Goal: Task Accomplishment & Management: Manage account settings

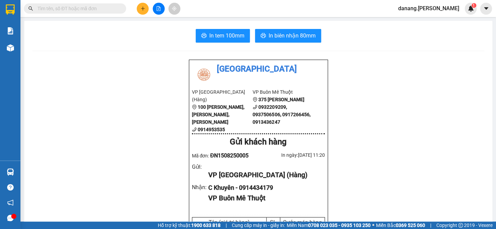
scroll to position [108, 0]
click at [80, 9] on input "text" at bounding box center [78, 9] width 80 height 8
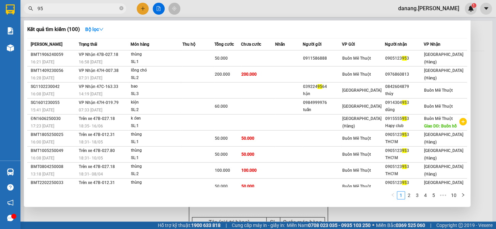
type input "9"
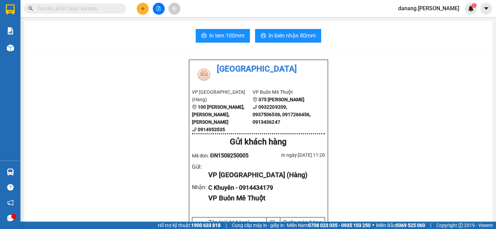
click at [96, 10] on input "text" at bounding box center [78, 9] width 80 height 8
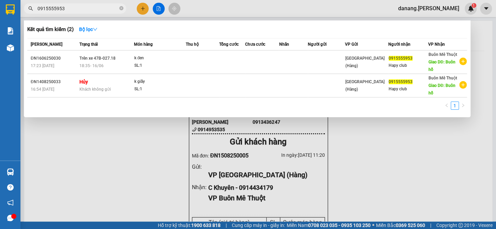
type input "0915555953"
click at [142, 9] on div at bounding box center [248, 114] width 496 height 229
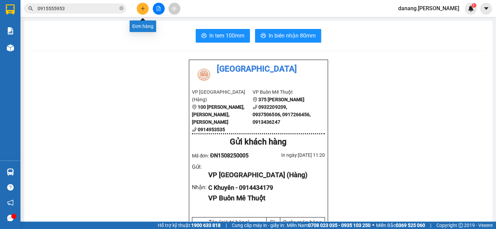
click at [143, 10] on icon "plus" at bounding box center [143, 8] width 5 height 5
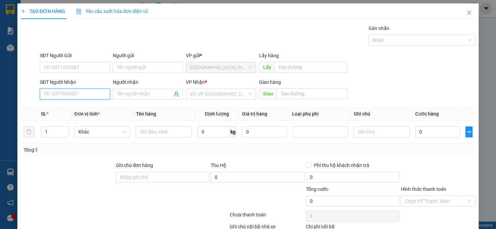
click at [76, 95] on input "SĐT Người Nhận" at bounding box center [75, 94] width 70 height 11
type input "0945670847"
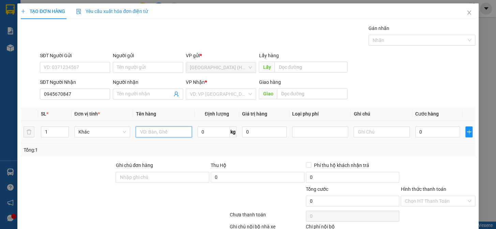
click at [160, 131] on input "text" at bounding box center [164, 132] width 56 height 11
type input "kiện(2 lồng Chim)"
click at [198, 94] on input "search" at bounding box center [218, 94] width 57 height 10
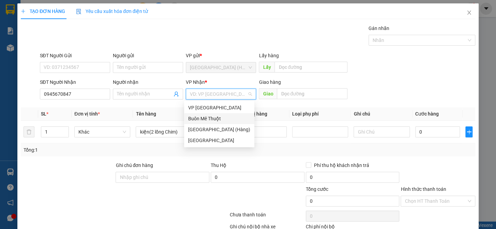
click at [200, 116] on div "Buôn Mê Thuột" at bounding box center [219, 119] width 62 height 8
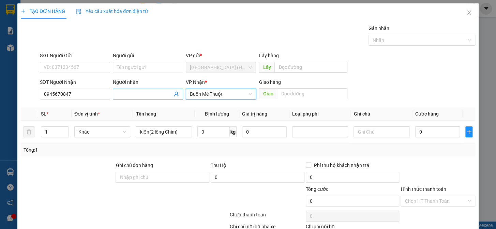
click at [158, 92] on input "Người nhận" at bounding box center [144, 94] width 55 height 8
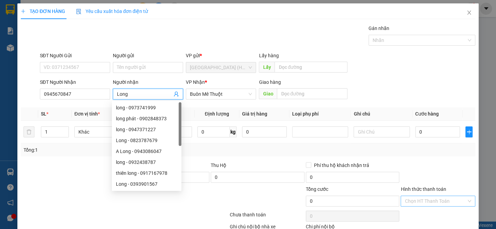
scroll to position [44, 0]
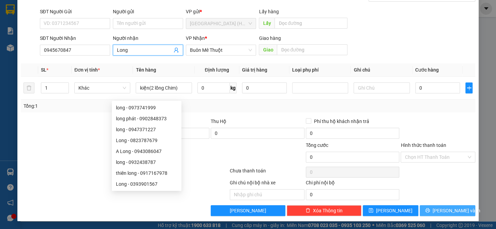
type input "Long"
click at [440, 211] on span "[PERSON_NAME] và In" at bounding box center [457, 211] width 48 height 8
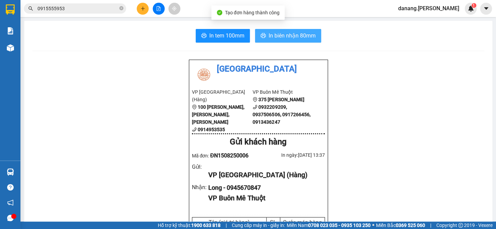
click at [281, 36] on span "In biên nhận 80mm" at bounding box center [292, 35] width 47 height 9
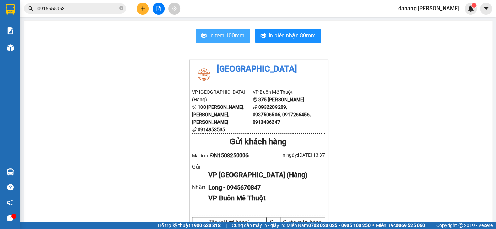
click at [229, 33] on span "In tem 100mm" at bounding box center [226, 35] width 35 height 9
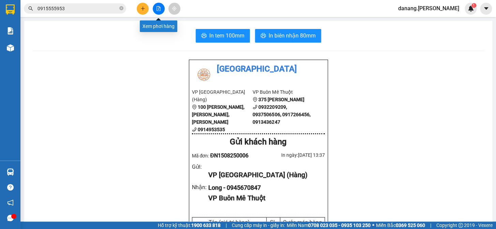
click at [160, 11] on button at bounding box center [159, 9] width 12 height 12
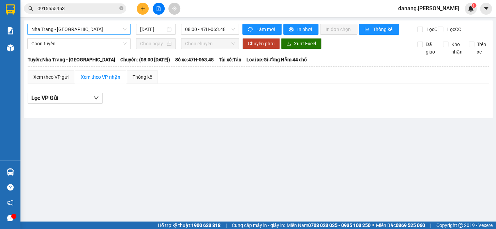
click at [92, 29] on span "Nha Trang - [GEOGRAPHIC_DATA]" at bounding box center [78, 29] width 95 height 10
click at [93, 8] on input "0915555953" at bounding box center [78, 9] width 80 height 8
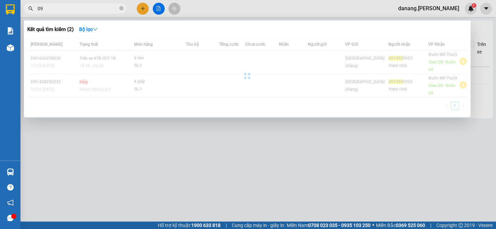
type input "0"
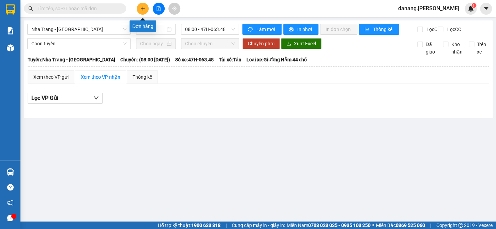
click at [141, 8] on icon "plus" at bounding box center [143, 8] width 5 height 5
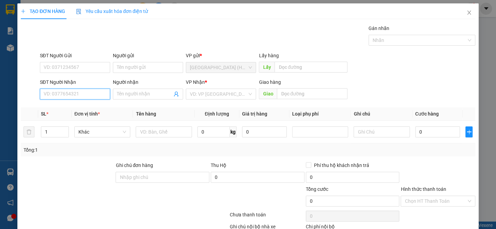
click at [62, 89] on input "SĐT Người Nhận" at bounding box center [75, 94] width 70 height 11
type input "0967020441"
click at [89, 103] on div "0967020441 - NK [GEOGRAPHIC_DATA]" at bounding box center [86, 107] width 92 height 11
type input "NK Phúc nguyên"
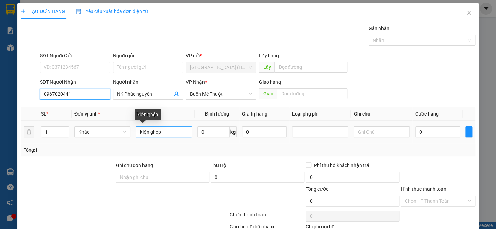
type input "0967020441"
click at [187, 130] on input "kiện ghép" at bounding box center [164, 132] width 56 height 11
type input "k"
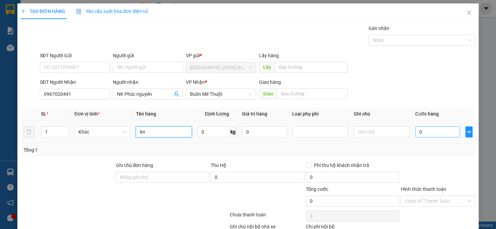
type input "kn"
click at [420, 133] on input "0" at bounding box center [437, 132] width 45 height 11
type input "5"
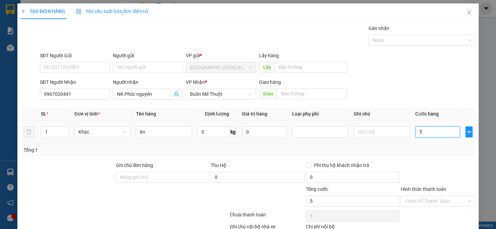
type input "50"
type input "500"
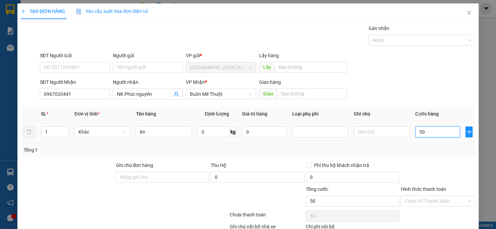
type input "500"
type input "5.000"
type input "50.000"
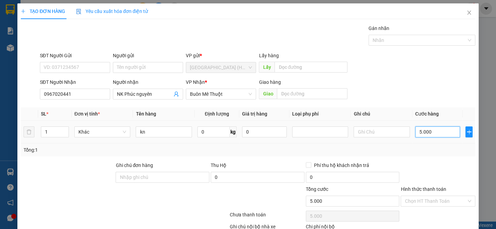
type input "50.000"
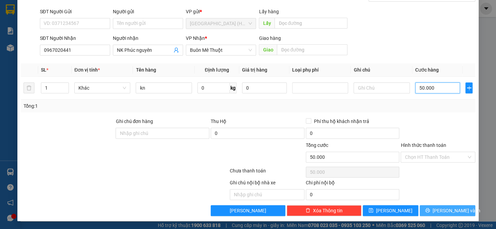
type input "50.000"
click at [433, 206] on button "[PERSON_NAME] và In" at bounding box center [448, 210] width 56 height 11
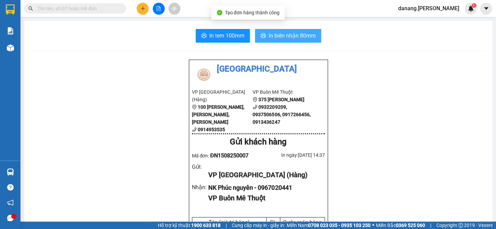
click at [306, 36] on span "In biên nhận 80mm" at bounding box center [292, 35] width 47 height 9
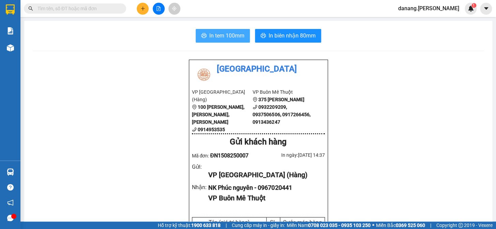
click at [227, 37] on span "In tem 100mm" at bounding box center [226, 35] width 35 height 9
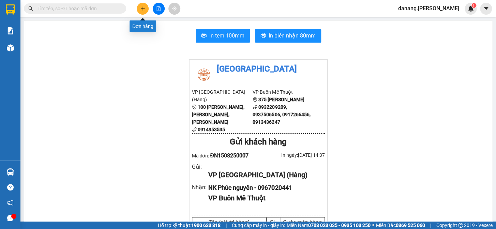
click at [140, 4] on button at bounding box center [143, 9] width 12 height 12
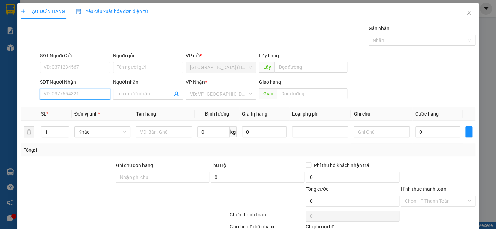
click at [98, 94] on input "SĐT Người Nhận" at bounding box center [75, 94] width 70 height 11
type input "0344484848"
click at [149, 94] on input "Người nhận" at bounding box center [144, 94] width 55 height 8
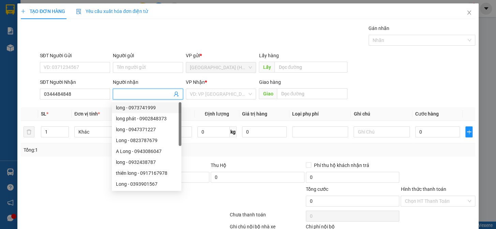
click at [205, 154] on div "Tổng: 1" at bounding box center [248, 150] width 455 height 13
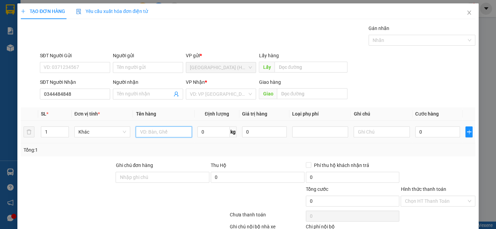
click at [146, 130] on input "text" at bounding box center [164, 132] width 56 height 11
type input "k đen"
click at [206, 95] on input "search" at bounding box center [218, 94] width 57 height 10
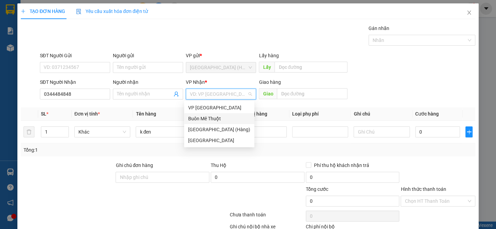
drag, startPoint x: 225, startPoint y: 121, endPoint x: 260, endPoint y: 126, distance: 35.4
click at [225, 121] on div "Buôn Mê Thuột" at bounding box center [219, 119] width 62 height 8
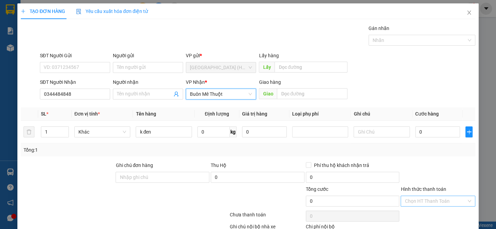
scroll to position [44, 0]
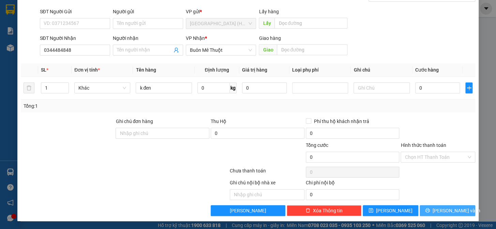
click at [448, 210] on span "[PERSON_NAME] và In" at bounding box center [457, 211] width 48 height 8
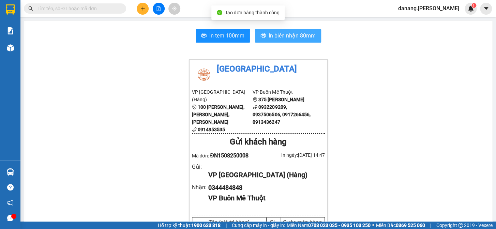
click at [275, 34] on span "In biên nhận 80mm" at bounding box center [292, 35] width 47 height 9
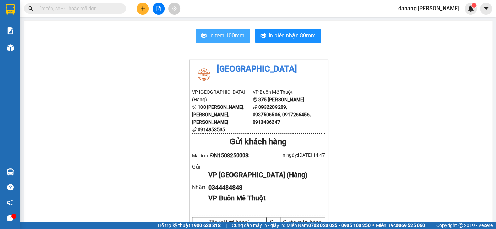
click at [232, 34] on span "In tem 100mm" at bounding box center [226, 35] width 35 height 9
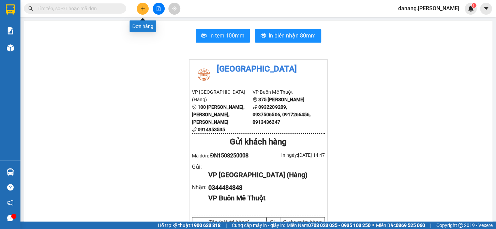
click at [141, 10] on icon "plus" at bounding box center [143, 8] width 5 height 5
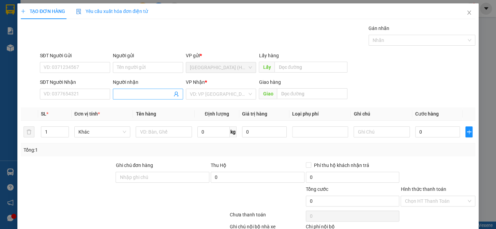
click at [144, 96] on input "Người nhận" at bounding box center [144, 94] width 55 height 8
type input "Phán hoa"
click at [159, 106] on div "phán hoa - 0917335569" at bounding box center [146, 108] width 61 height 8
type input "0917335569"
type input "phán hoa"
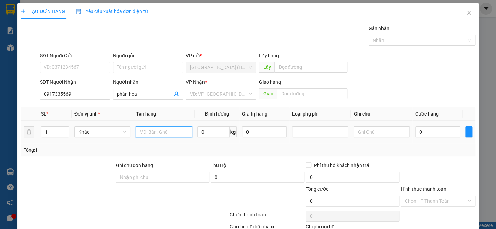
click at [166, 133] on input "text" at bounding box center [164, 132] width 56 height 11
type input "kiện"
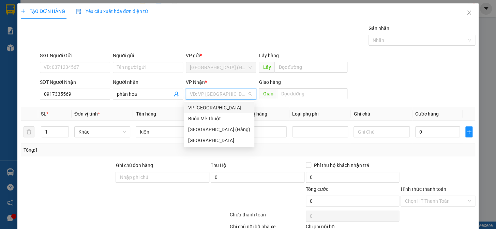
click at [204, 94] on input "search" at bounding box center [218, 94] width 57 height 10
drag, startPoint x: 226, startPoint y: 117, endPoint x: 412, endPoint y: 126, distance: 185.7
click at [228, 118] on div "Buôn Mê Thuột" at bounding box center [219, 119] width 62 height 8
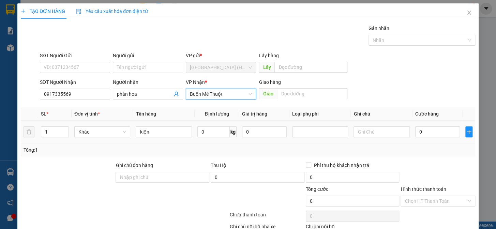
scroll to position [44, 0]
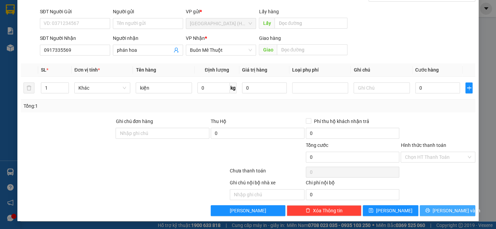
click at [450, 208] on span "[PERSON_NAME] và In" at bounding box center [457, 211] width 48 height 8
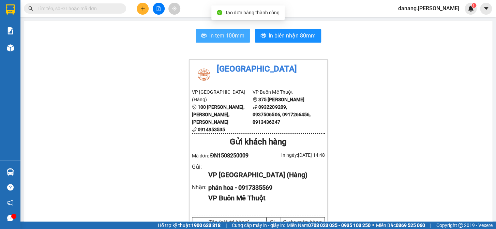
click at [227, 34] on span "In tem 100mm" at bounding box center [226, 35] width 35 height 9
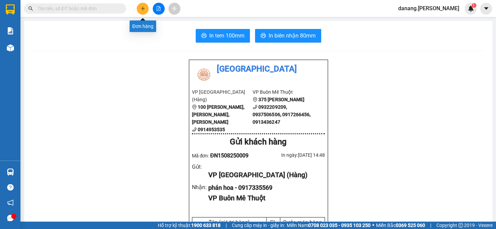
click at [142, 6] on icon "plus" at bounding box center [143, 8] width 5 height 5
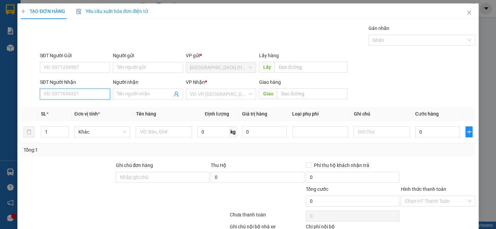
click at [60, 94] on input "SĐT Người Nhận" at bounding box center [75, 94] width 70 height 11
type input "0854585409"
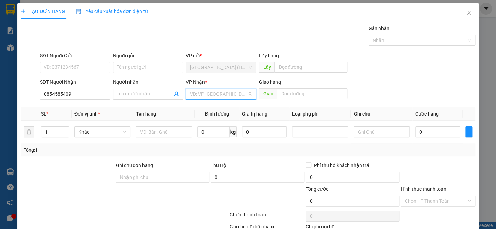
drag, startPoint x: 210, startPoint y: 94, endPoint x: 213, endPoint y: 122, distance: 27.8
click at [210, 94] on input "search" at bounding box center [218, 94] width 57 height 10
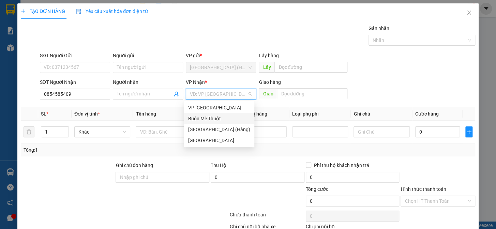
drag, startPoint x: 213, startPoint y: 122, endPoint x: 139, endPoint y: 147, distance: 78.1
click at [211, 123] on div "Buôn Mê Thuột" at bounding box center [219, 118] width 70 height 11
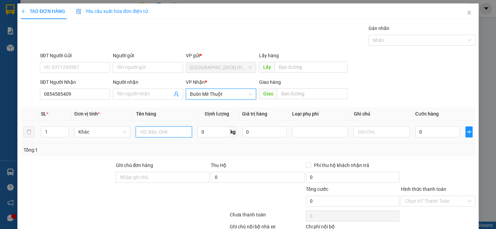
click at [154, 135] on input "text" at bounding box center [164, 132] width 56 height 11
type input "pb"
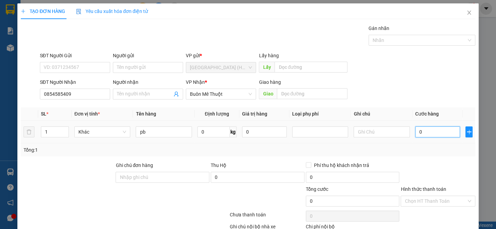
click at [433, 135] on input "0" at bounding box center [437, 132] width 45 height 11
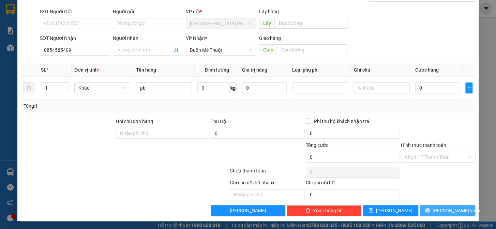
drag, startPoint x: 432, startPoint y: 211, endPoint x: 434, endPoint y: 204, distance: 6.8
click at [430, 211] on icon "printer" at bounding box center [427, 210] width 5 height 5
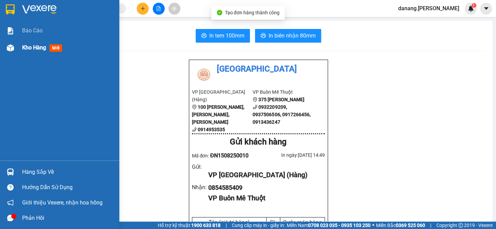
click at [34, 48] on span "Kho hàng" at bounding box center [34, 47] width 24 height 6
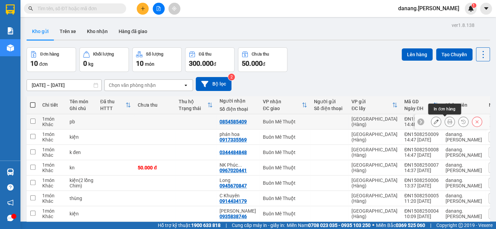
click at [447, 123] on icon at bounding box center [449, 121] width 5 height 5
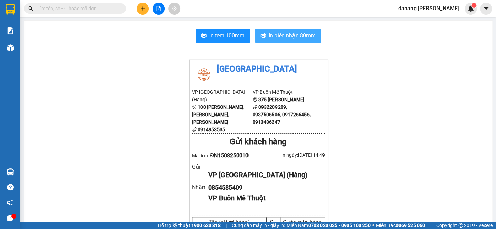
click at [286, 36] on span "In biên nhận 80mm" at bounding box center [292, 35] width 47 height 9
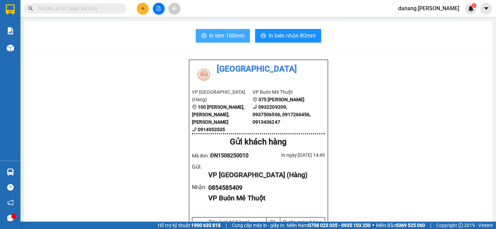
click at [218, 37] on span "In tem 100mm" at bounding box center [226, 35] width 35 height 9
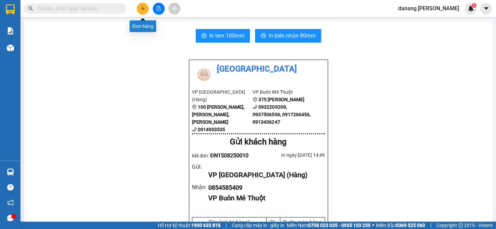
click at [144, 5] on button at bounding box center [143, 9] width 12 height 12
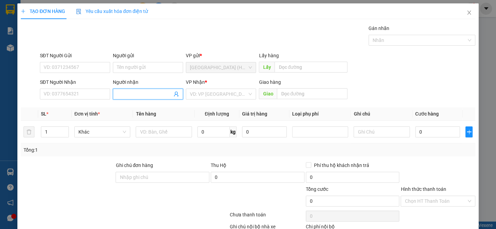
click at [132, 94] on input "Người nhận" at bounding box center [144, 94] width 55 height 8
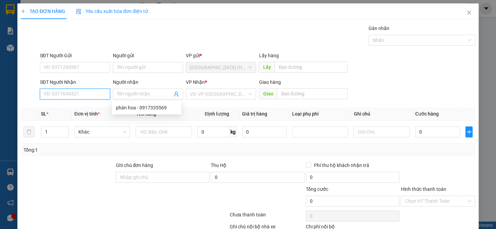
click at [90, 95] on input "SĐT Người Nhận" at bounding box center [75, 94] width 70 height 11
drag, startPoint x: 90, startPoint y: 95, endPoint x: 464, endPoint y: 13, distance: 382.8
click at [467, 13] on icon "close" at bounding box center [469, 13] width 4 height 4
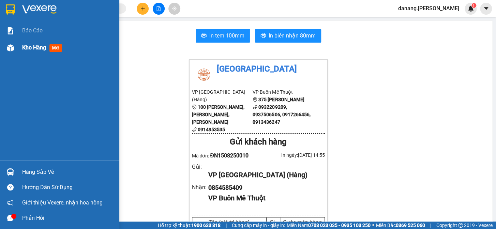
click at [25, 49] on span "Kho hàng" at bounding box center [34, 47] width 24 height 6
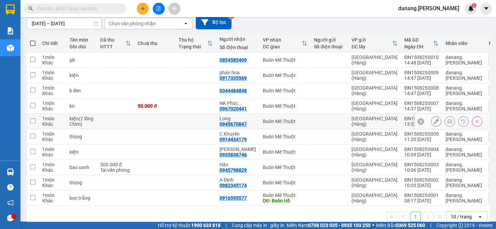
scroll to position [76, 0]
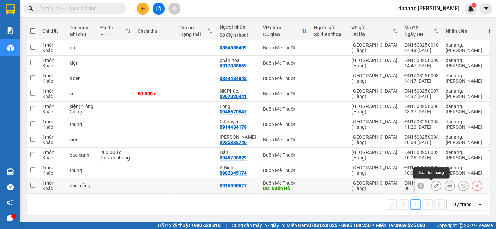
click at [434, 183] on icon at bounding box center [436, 185] width 5 height 5
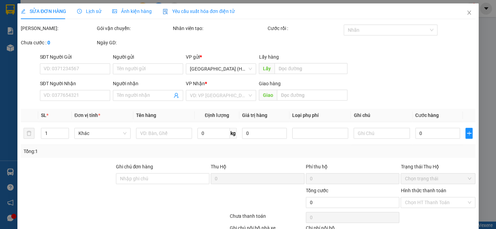
type input "0916595577"
type input "Buôn Hồ"
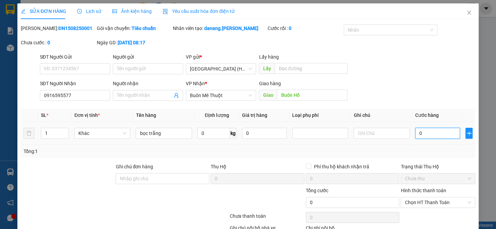
click at [426, 136] on input "0" at bounding box center [437, 133] width 45 height 11
type input "5"
type input "50"
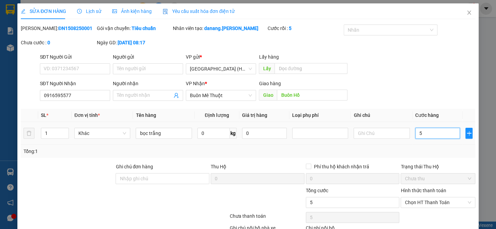
type input "50"
type input "500"
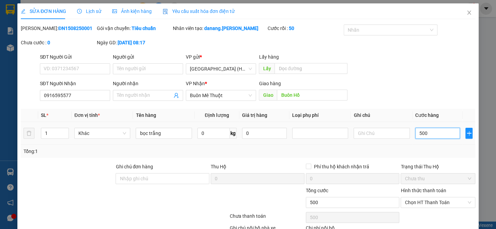
type input "5.000"
type input "50.000"
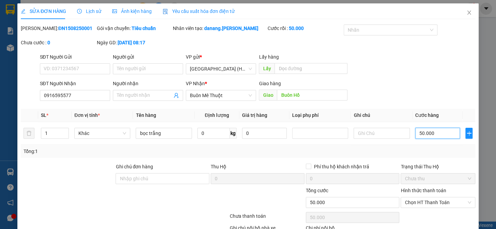
scroll to position [45, 0]
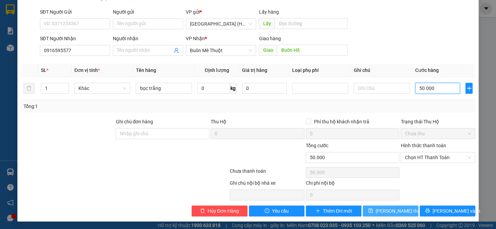
type input "50.000"
click at [392, 211] on span "[PERSON_NAME] thay đổi" at bounding box center [403, 211] width 55 height 8
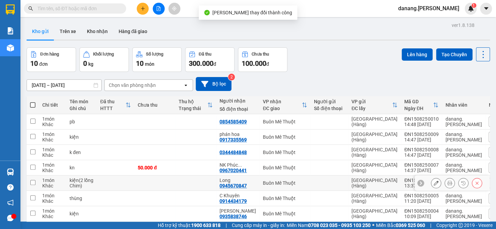
scroll to position [76, 0]
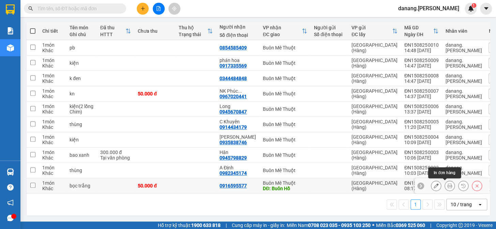
click at [447, 184] on icon at bounding box center [449, 185] width 5 height 5
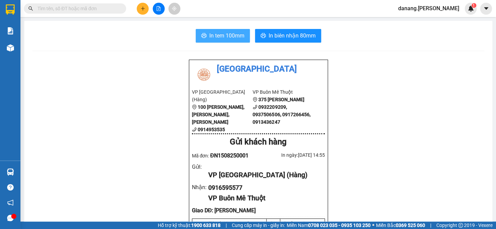
click at [209, 34] on span "In tem 100mm" at bounding box center [226, 35] width 35 height 9
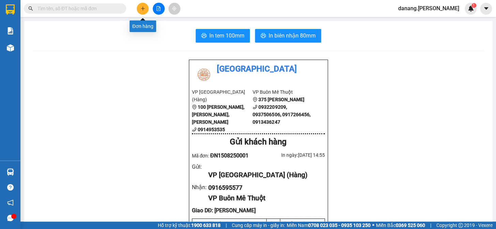
click at [145, 7] on icon "plus" at bounding box center [143, 8] width 5 height 5
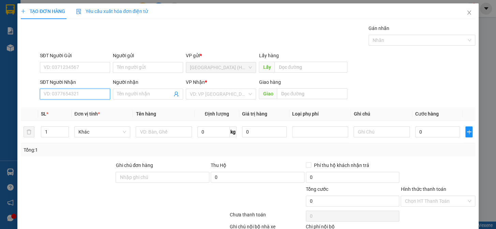
click at [91, 92] on input "SĐT Người Nhận" at bounding box center [75, 94] width 70 height 11
click at [99, 108] on div "0945522895 - A Huy" at bounding box center [74, 108] width 61 height 8
type input "0945522895"
type input "A Huy"
type input "0945522895"
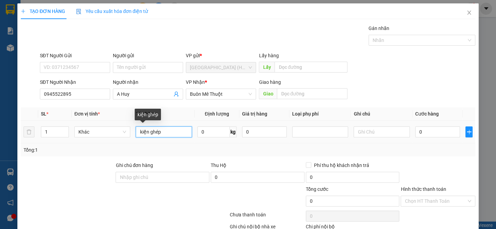
click at [160, 131] on input "kiện ghép" at bounding box center [164, 132] width 56 height 11
type input "k"
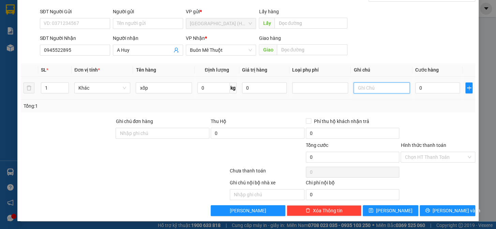
click at [368, 86] on input "text" at bounding box center [382, 88] width 56 height 11
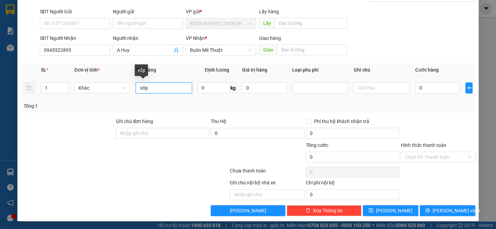
click at [158, 91] on input "xốp" at bounding box center [164, 88] width 56 height 11
type input "xốp(Rượu)"
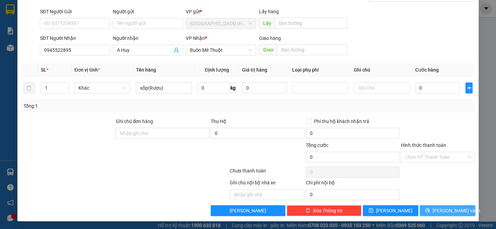
click at [447, 211] on span "[PERSON_NAME] và In" at bounding box center [457, 211] width 48 height 8
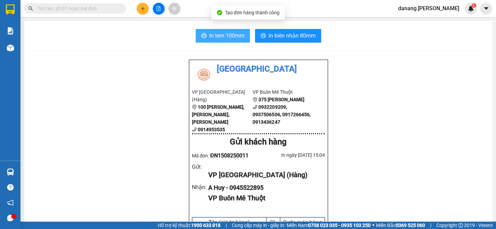
click at [222, 38] on span "In tem 100mm" at bounding box center [226, 35] width 35 height 9
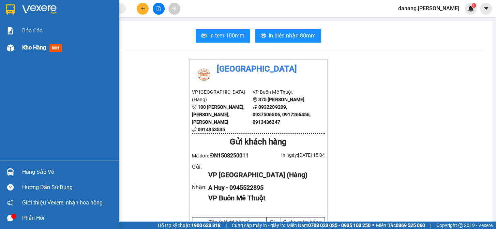
click at [32, 47] on span "Kho hàng" at bounding box center [34, 47] width 24 height 6
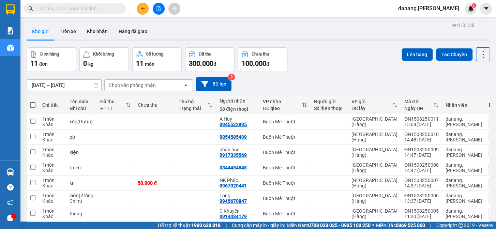
scroll to position [76, 0]
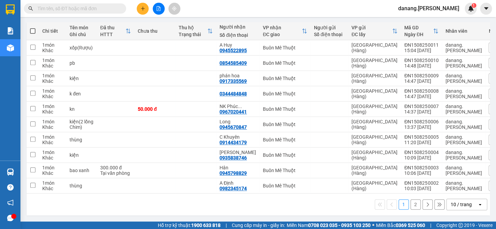
click at [451, 203] on div "10 / trang" at bounding box center [461, 204] width 21 height 7
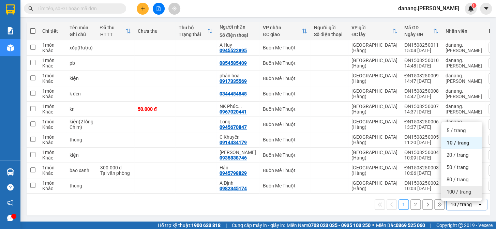
click at [448, 194] on div "100 / trang" at bounding box center [461, 192] width 41 height 12
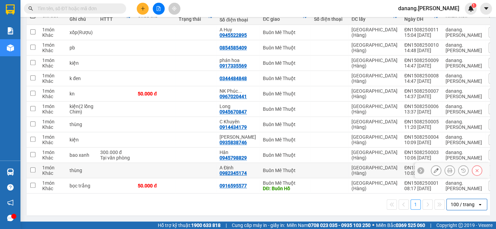
scroll to position [0, 0]
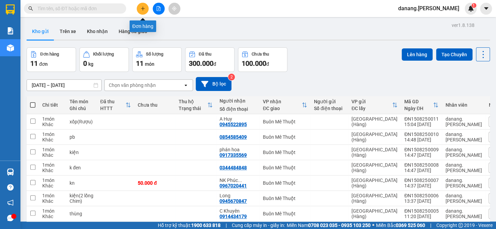
click at [143, 9] on icon "plus" at bounding box center [143, 8] width 0 height 4
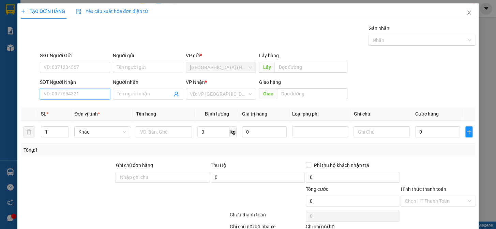
click at [59, 95] on input "SĐT Người Nhận" at bounding box center [75, 94] width 70 height 11
type input "0969692250"
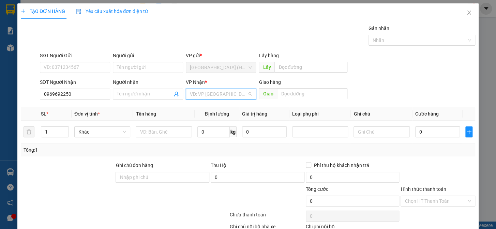
click at [199, 97] on input "search" at bounding box center [218, 94] width 57 height 10
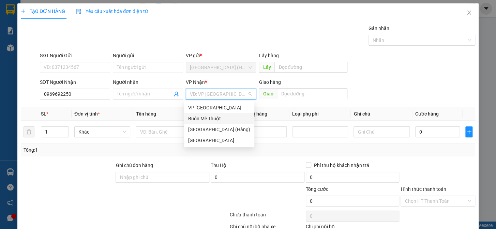
drag, startPoint x: 205, startPoint y: 121, endPoint x: 178, endPoint y: 149, distance: 39.1
click at [205, 122] on div "Buôn Mê Thuột" at bounding box center [219, 119] width 62 height 8
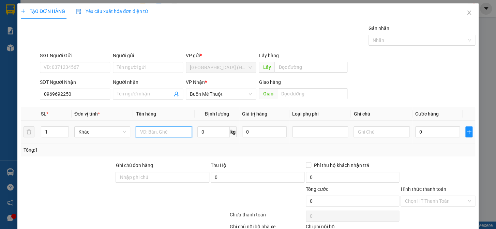
click at [171, 134] on input "text" at bounding box center [164, 132] width 56 height 11
type input "xốp"
click at [423, 131] on input "0" at bounding box center [437, 132] width 45 height 11
type input "5"
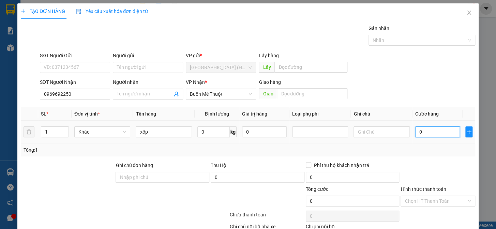
type input "5"
type input "50"
type input "500"
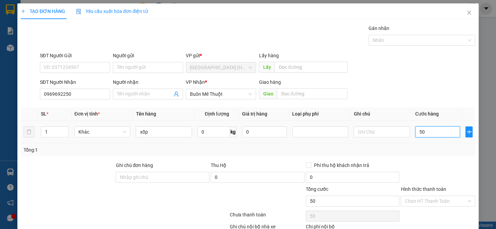
type input "500"
type input "5.000"
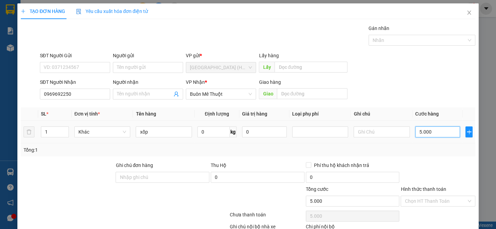
type input "50.000"
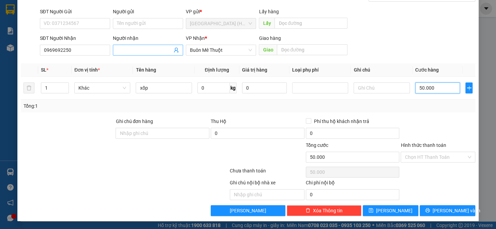
type input "50.000"
click at [139, 49] on input "Người nhận" at bounding box center [144, 50] width 55 height 8
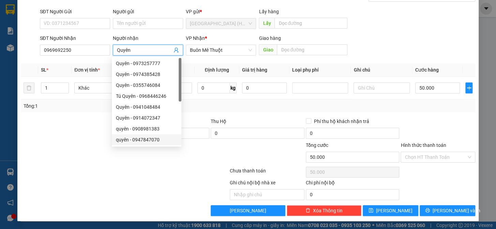
type input "Quyên"
click at [105, 160] on div at bounding box center [86, 154] width 133 height 24
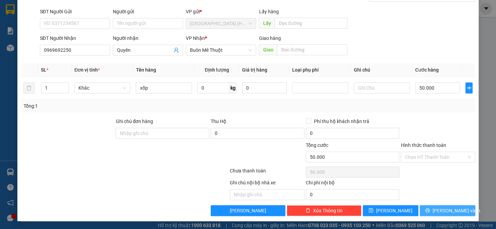
click at [440, 213] on span "[PERSON_NAME] và In" at bounding box center [457, 211] width 48 height 8
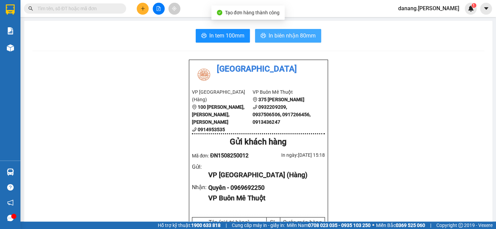
drag, startPoint x: 277, startPoint y: 27, endPoint x: 276, endPoint y: 34, distance: 7.6
click at [276, 34] on span "In biên nhận 80mm" at bounding box center [292, 35] width 47 height 9
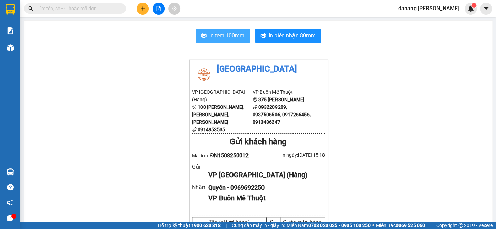
click at [224, 38] on span "In tem 100mm" at bounding box center [226, 35] width 35 height 9
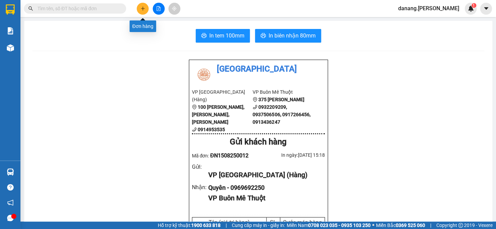
click at [146, 10] on button at bounding box center [143, 9] width 12 height 12
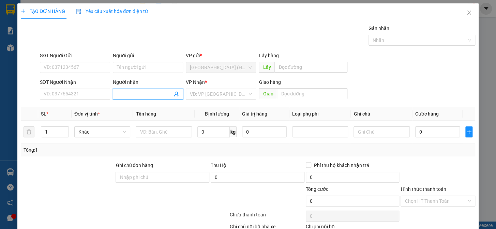
click at [119, 94] on input "Người nhận" at bounding box center [144, 94] width 55 height 8
type input "Yến Lê"
click at [51, 93] on input "SĐT Người Nhận" at bounding box center [75, 94] width 70 height 11
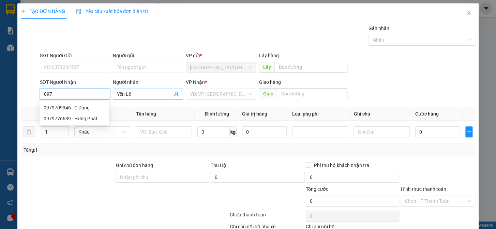
type input "097"
click at [132, 96] on input "Yến Lê" at bounding box center [144, 94] width 55 height 8
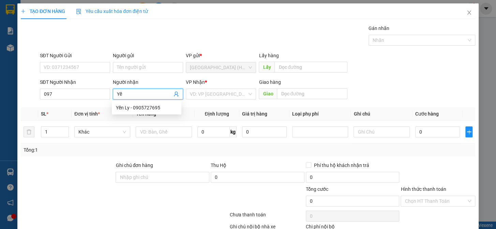
type input "Y"
type input "Lê"
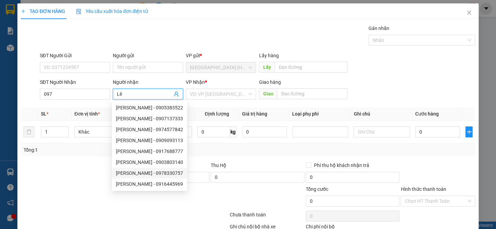
click at [146, 174] on div "[PERSON_NAME] - 0978330757" at bounding box center [149, 173] width 67 height 8
type input "0978330757"
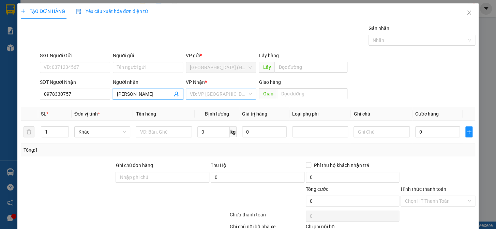
type input "[PERSON_NAME]"
click at [215, 95] on input "search" at bounding box center [218, 94] width 57 height 10
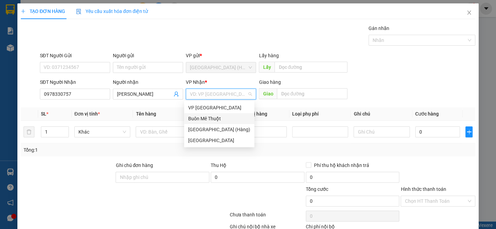
click at [219, 119] on div "Buôn Mê Thuột" at bounding box center [219, 119] width 62 height 8
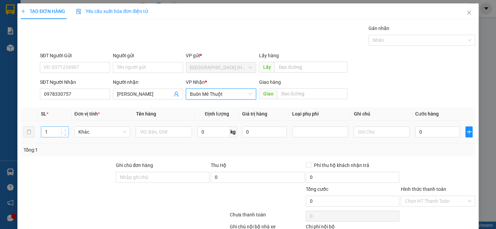
type input "2"
drag, startPoint x: 67, startPoint y: 128, endPoint x: 90, endPoint y: 120, distance: 24.6
click at [67, 128] on span "Increase Value" at bounding box center [65, 130] width 8 height 6
click at [152, 130] on input "text" at bounding box center [164, 132] width 56 height 11
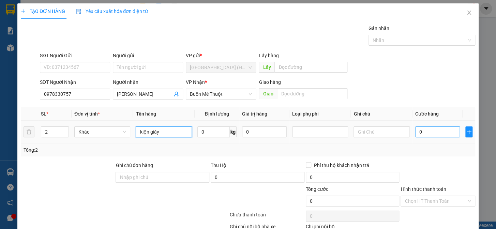
type input "kiện giấy"
click at [428, 135] on input "0" at bounding box center [437, 132] width 45 height 11
type input "1"
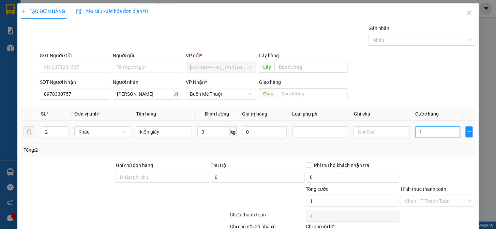
type input "10"
type input "100"
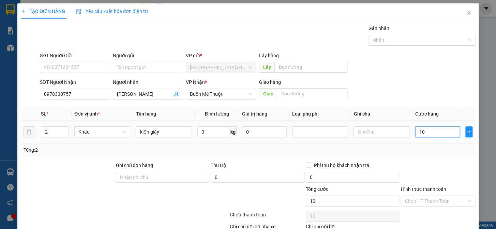
type input "100"
type input "1.000"
type input "10.000"
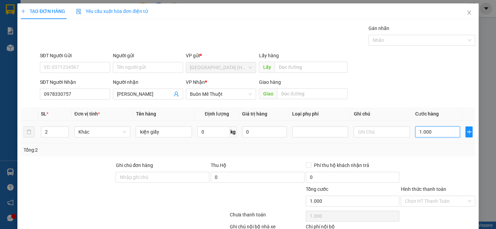
type input "10.000"
type input "100.000"
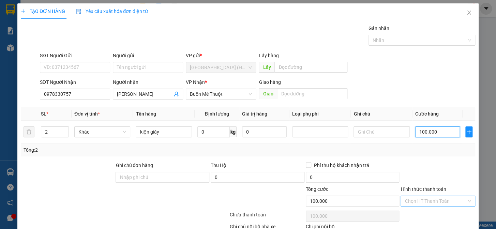
type input "100.000"
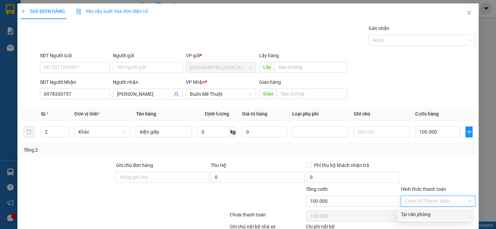
click at [435, 200] on input "Hình thức thanh toán" at bounding box center [436, 201] width 62 height 10
click at [420, 212] on div "Tại văn phòng" at bounding box center [434, 215] width 66 height 8
type input "0"
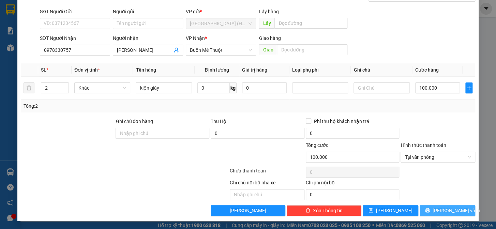
click at [437, 209] on button "[PERSON_NAME] và In" at bounding box center [448, 210] width 56 height 11
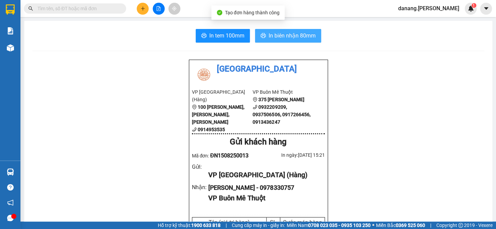
click at [279, 37] on span "In biên nhận 80mm" at bounding box center [292, 35] width 47 height 9
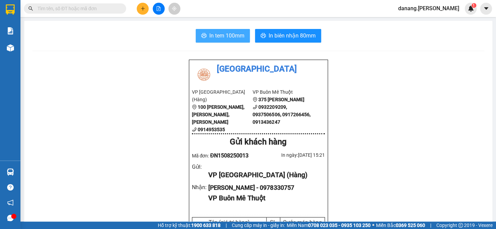
click at [217, 37] on span "In tem 100mm" at bounding box center [226, 35] width 35 height 9
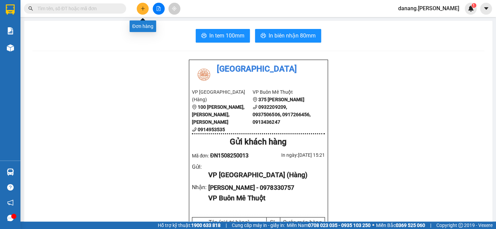
click at [142, 10] on icon "plus" at bounding box center [143, 8] width 5 height 5
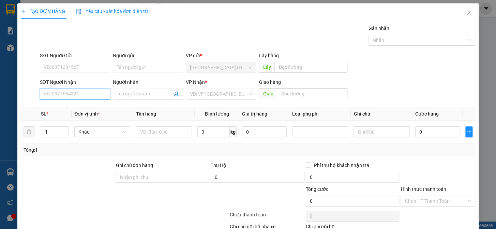
click at [87, 96] on input "SĐT Người Nhận" at bounding box center [75, 94] width 70 height 11
click at [85, 98] on input "SĐT Người Nhận" at bounding box center [75, 94] width 70 height 11
type input "0979369879"
click at [61, 106] on div "0979369879" at bounding box center [74, 108] width 61 height 8
type input "50.000"
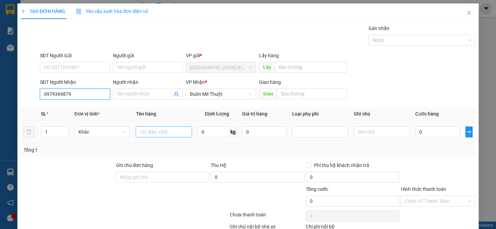
type input "50.000"
type input "0979369879"
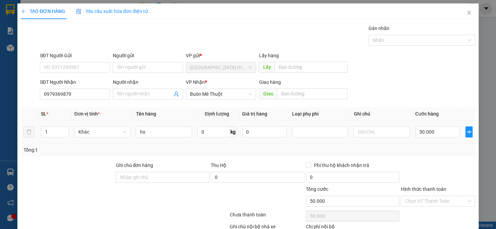
click at [168, 133] on input "hs" at bounding box center [164, 132] width 56 height 11
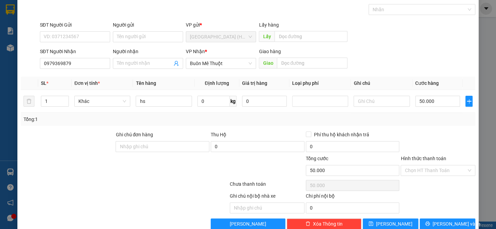
scroll to position [44, 0]
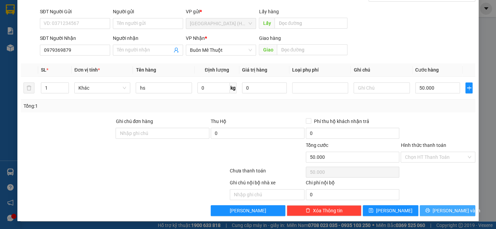
click at [442, 212] on span "[PERSON_NAME] và In" at bounding box center [457, 211] width 48 height 8
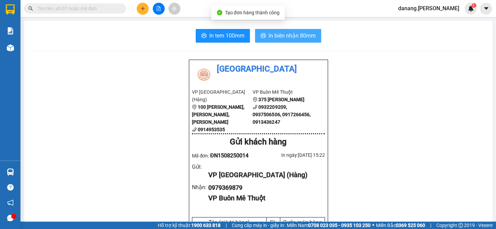
click at [273, 36] on span "In biên nhận 80mm" at bounding box center [292, 35] width 47 height 9
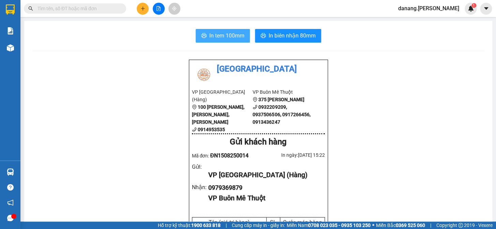
click at [224, 33] on span "In tem 100mm" at bounding box center [226, 35] width 35 height 9
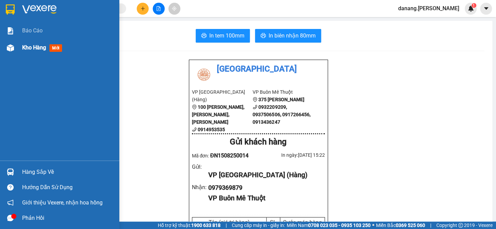
click at [30, 47] on span "Kho hàng" at bounding box center [34, 47] width 24 height 6
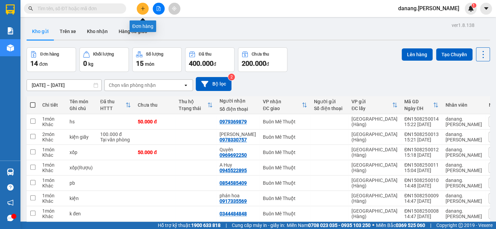
click at [143, 7] on icon "plus" at bounding box center [143, 8] width 5 height 5
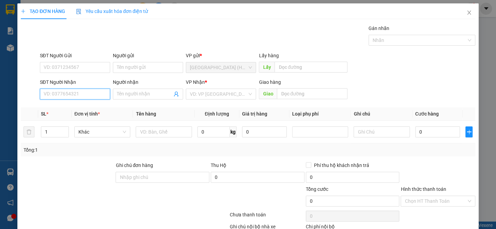
click at [76, 97] on input "SĐT Người Nhận" at bounding box center [75, 94] width 70 height 11
click at [73, 109] on div "0905888152" at bounding box center [74, 108] width 61 height 8
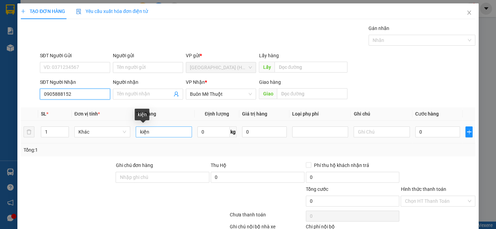
type input "0905888152"
click at [150, 134] on input "kiện" at bounding box center [164, 132] width 56 height 11
type input "k"
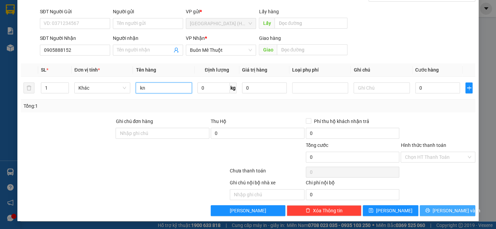
type input "kn"
click at [438, 212] on span "[PERSON_NAME] và In" at bounding box center [457, 211] width 48 height 8
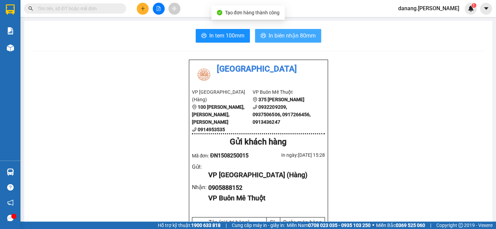
click at [297, 31] on button "In biên nhận 80mm" at bounding box center [288, 36] width 66 height 14
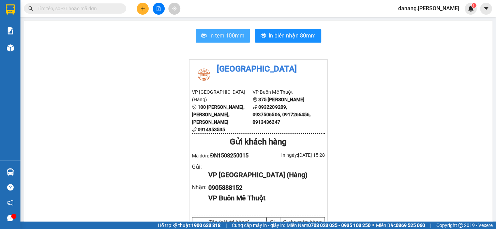
click at [224, 32] on span "In tem 100mm" at bounding box center [226, 35] width 35 height 9
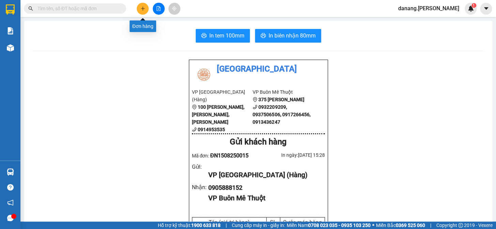
click at [146, 8] on button at bounding box center [143, 9] width 12 height 12
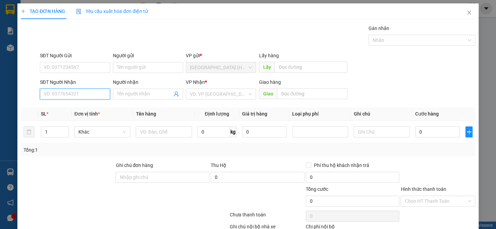
click at [69, 92] on input "SĐT Người Nhận" at bounding box center [75, 94] width 70 height 11
click at [122, 96] on input "Người nhận" at bounding box center [144, 94] width 55 height 8
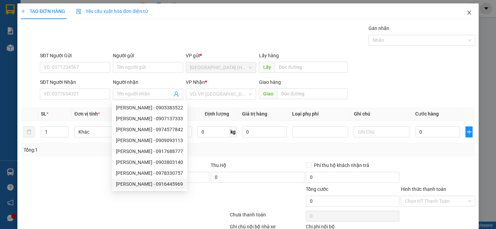
click at [467, 12] on icon "close" at bounding box center [469, 12] width 5 height 5
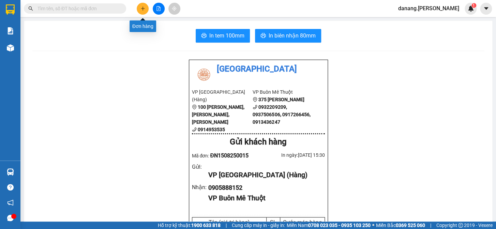
click at [143, 11] on button at bounding box center [143, 9] width 12 height 12
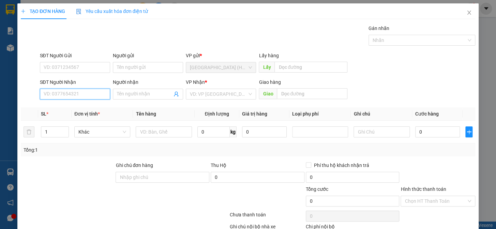
click at [65, 93] on input "SĐT Người Nhận" at bounding box center [75, 94] width 70 height 11
click at [75, 93] on input "SĐT Người Nhận" at bounding box center [75, 94] width 70 height 11
type input "0"
click at [130, 95] on input "Người nhận" at bounding box center [144, 94] width 55 height 8
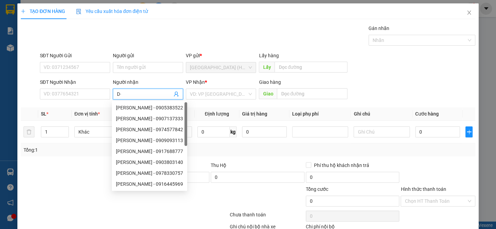
type input "D"
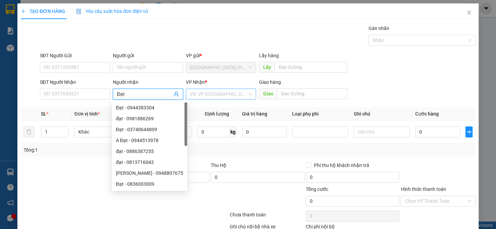
type input "Đạt"
click at [210, 91] on input "search" at bounding box center [218, 94] width 57 height 10
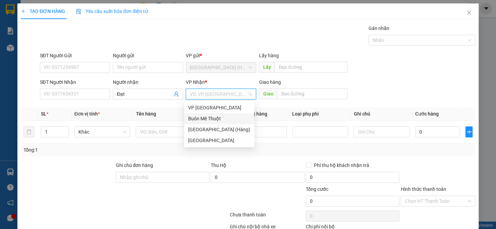
click at [208, 123] on div "Buôn Mê Thuột" at bounding box center [219, 118] width 70 height 11
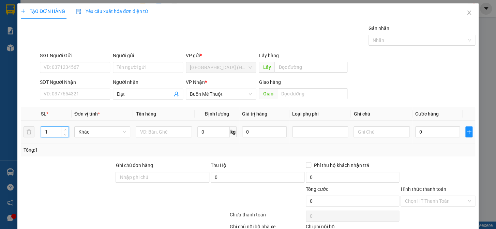
click at [48, 132] on input "1" at bounding box center [54, 132] width 27 height 10
type input "6"
type input "8"
click at [160, 133] on input "text" at bounding box center [164, 132] width 56 height 11
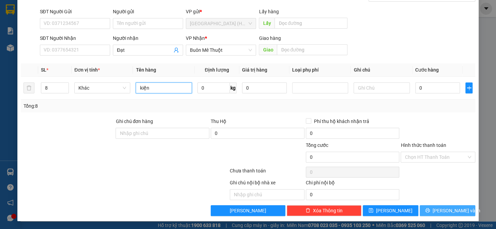
type input "kiện"
click at [430, 211] on icon "printer" at bounding box center [427, 210] width 5 height 5
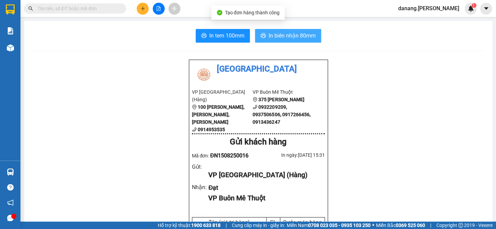
click at [280, 38] on span "In biên nhận 80mm" at bounding box center [292, 35] width 47 height 9
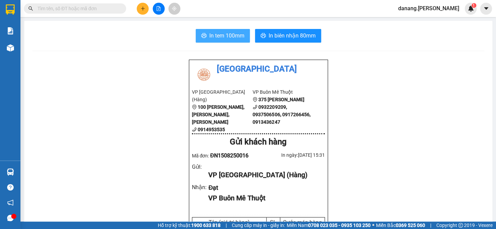
click at [218, 37] on span "In tem 100mm" at bounding box center [226, 35] width 35 height 9
click at [219, 37] on span "In tem 100mm" at bounding box center [226, 35] width 35 height 9
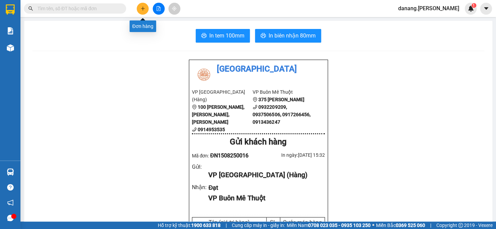
click at [140, 11] on button at bounding box center [143, 9] width 12 height 12
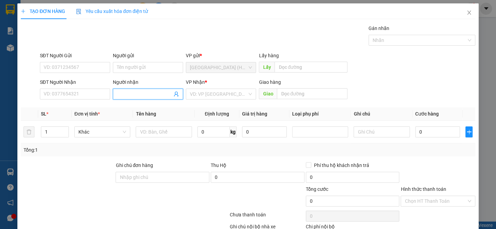
click at [157, 91] on input "Người nhận" at bounding box center [144, 94] width 55 height 8
type input "Phán hoa"
click at [163, 107] on div "phán hoa - 0917335569" at bounding box center [146, 108] width 61 height 8
type input "0917335569"
type input "phán hoa"
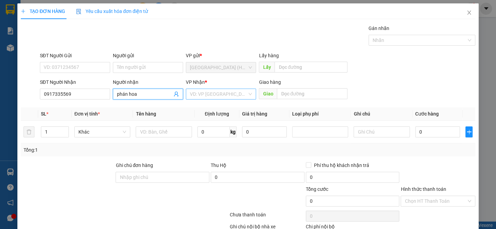
click at [217, 91] on input "search" at bounding box center [218, 94] width 57 height 10
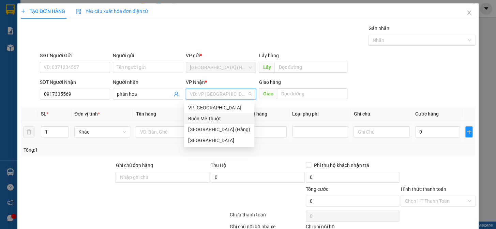
drag, startPoint x: 221, startPoint y: 116, endPoint x: 166, endPoint y: 126, distance: 56.5
click at [219, 117] on div "Buôn Mê Thuột" at bounding box center [219, 119] width 62 height 8
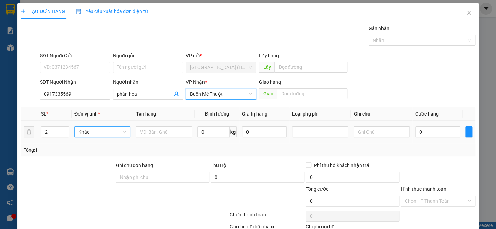
drag, startPoint x: 64, startPoint y: 128, endPoint x: 75, endPoint y: 127, distance: 10.6
click at [65, 128] on span "up" at bounding box center [65, 130] width 4 height 4
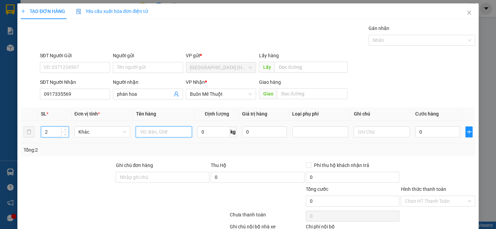
click at [151, 134] on input "text" at bounding box center [164, 132] width 56 height 11
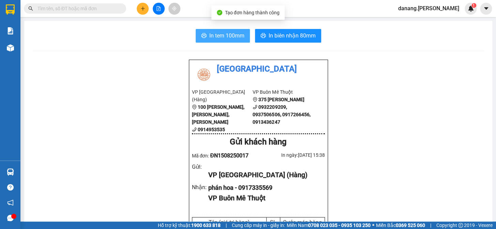
click at [214, 38] on span "In tem 100mm" at bounding box center [226, 35] width 35 height 9
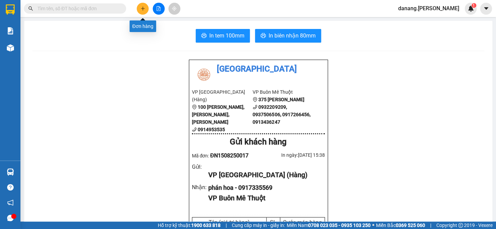
click at [143, 6] on icon "plus" at bounding box center [143, 8] width 5 height 5
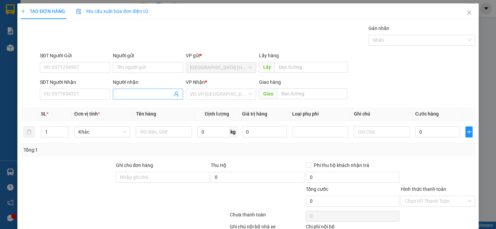
click at [120, 93] on input "Người nhận" at bounding box center [144, 94] width 55 height 8
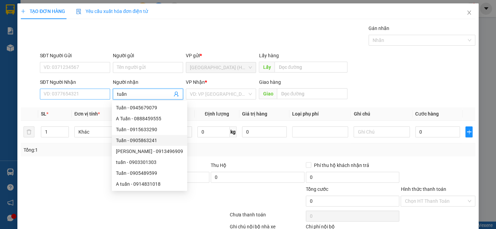
type input "tuấn"
click at [77, 95] on input "SĐT Người Nhận" at bounding box center [75, 94] width 70 height 11
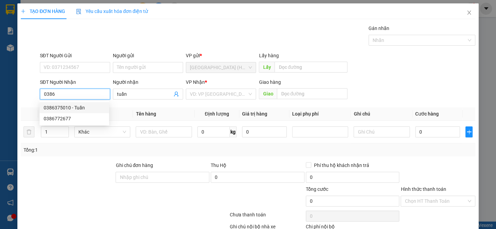
drag, startPoint x: 76, startPoint y: 107, endPoint x: 240, endPoint y: 170, distance: 175.9
click at [77, 108] on div "0386375010 - Tuấn" at bounding box center [74, 108] width 61 height 8
type input "0386375010"
type input "Tuấn"
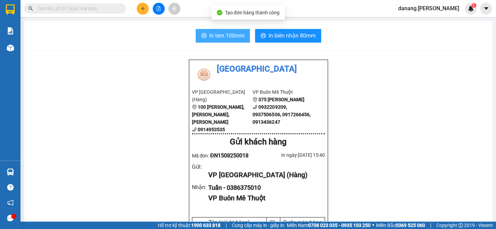
click at [206, 34] on button "In tem 100mm" at bounding box center [223, 36] width 54 height 14
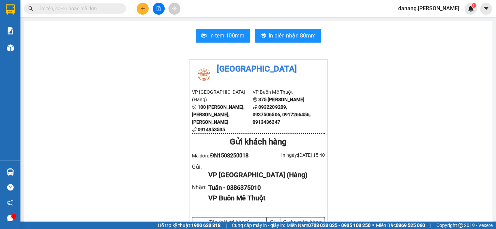
click at [142, 12] on button at bounding box center [143, 9] width 12 height 12
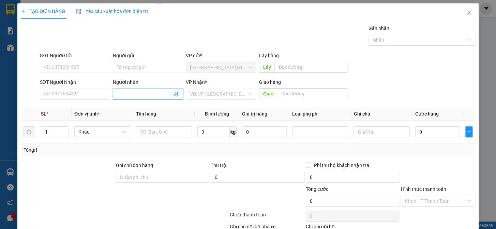
click at [120, 90] on span at bounding box center [148, 94] width 70 height 11
type input "C Hoa"
click at [63, 94] on input "SĐT Người Nhận" at bounding box center [75, 94] width 70 height 11
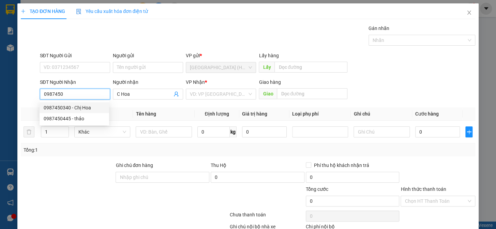
click at [82, 109] on div "0987450340 - Chị Hoa" at bounding box center [74, 108] width 61 height 8
type input "0987450340"
type input "Chị Hoa"
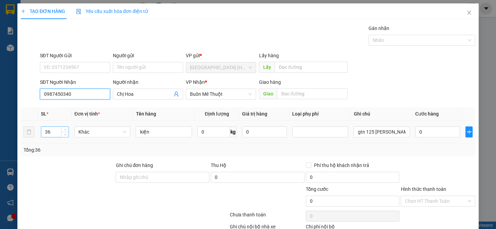
type input "0987450340"
click at [56, 133] on input "36" at bounding box center [54, 132] width 27 height 10
type input "3"
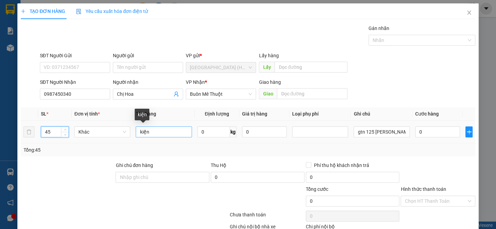
type input "45"
click at [150, 130] on input "kiện" at bounding box center [164, 132] width 56 height 11
click at [138, 132] on input "kiện" at bounding box center [164, 132] width 56 height 11
click at [152, 132] on input "2kiện" at bounding box center [164, 132] width 56 height 11
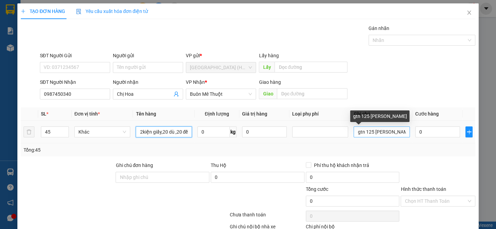
type input "2kiện giấy,20 dù ,20 đế"
click at [403, 133] on input "gtn 125 [PERSON_NAME]" at bounding box center [382, 132] width 56 height 11
click at [401, 133] on input "gtn 125 nguyễnơng" at bounding box center [382, 132] width 56 height 11
type input "g"
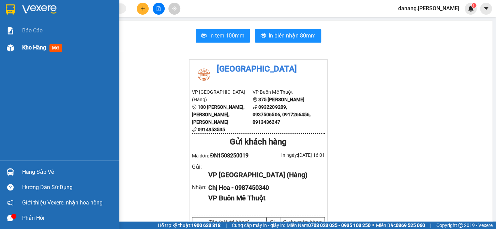
click at [25, 47] on span "Kho hàng" at bounding box center [34, 47] width 24 height 6
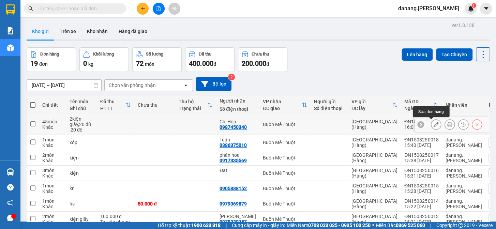
click at [431, 126] on button at bounding box center [436, 125] width 10 height 12
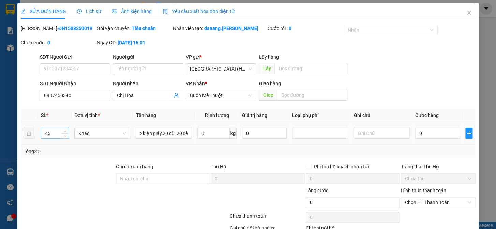
click at [56, 135] on input "45" at bounding box center [54, 133] width 27 height 10
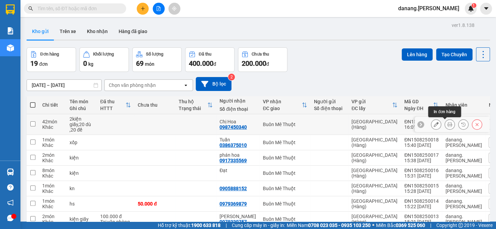
click at [447, 126] on icon at bounding box center [449, 124] width 5 height 5
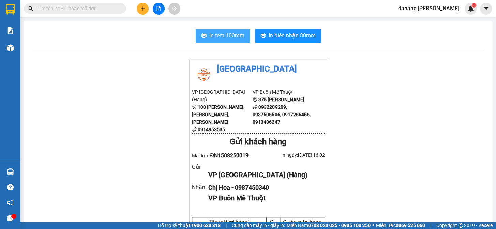
click at [225, 36] on span "In tem 100mm" at bounding box center [226, 35] width 35 height 9
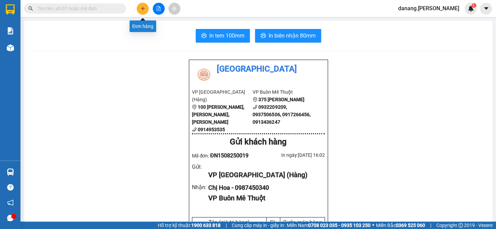
click at [145, 9] on icon "plus" at bounding box center [143, 8] width 5 height 5
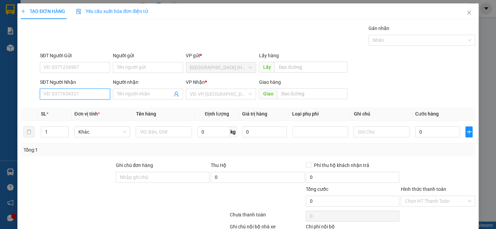
click at [70, 96] on input "SĐT Người Nhận" at bounding box center [75, 94] width 70 height 11
type input "0377102390"
drag, startPoint x: 354, startPoint y: 134, endPoint x: 349, endPoint y: 132, distance: 5.4
click at [354, 133] on input "text" at bounding box center [382, 132] width 56 height 11
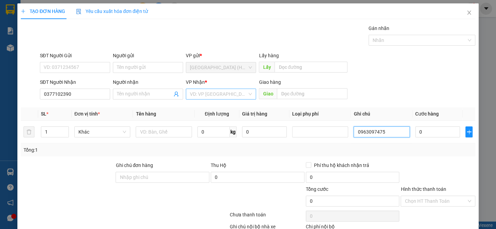
type input "0963097475"
click at [211, 95] on input "search" at bounding box center [218, 94] width 57 height 10
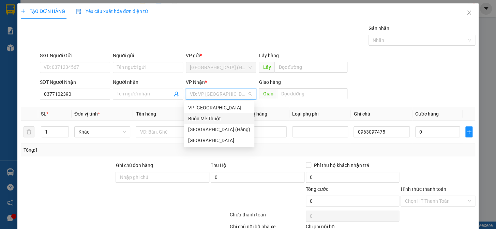
drag, startPoint x: 211, startPoint y: 119, endPoint x: 190, endPoint y: 123, distance: 21.4
click at [210, 120] on div "Buôn Mê Thuột" at bounding box center [219, 119] width 62 height 8
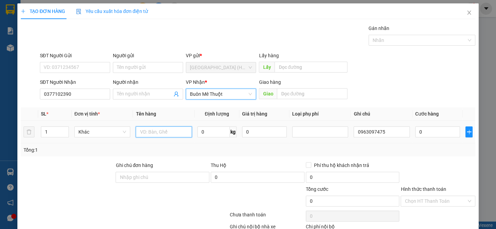
click at [162, 131] on input "text" at bounding box center [164, 132] width 56 height 11
type input "xốp"
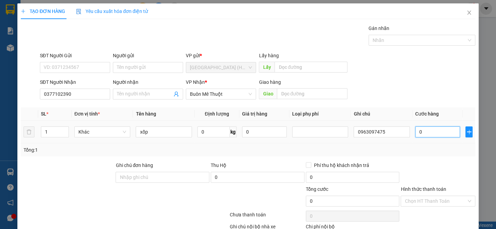
click at [423, 131] on input "0" at bounding box center [437, 132] width 45 height 11
type input "6"
type input "60"
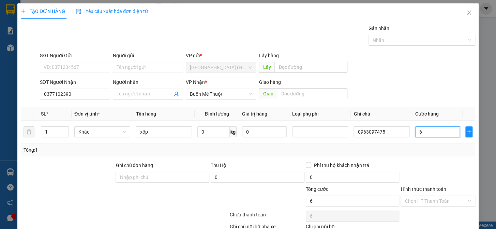
type input "60"
type input "600"
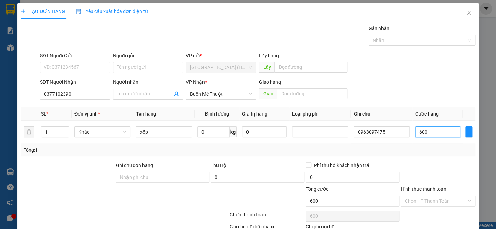
type input "6.000"
type input "60.000"
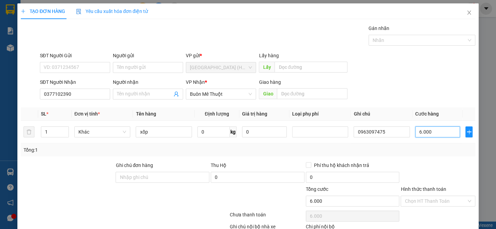
type input "60.000"
click at [418, 204] on input "Hình thức thanh toán" at bounding box center [436, 201] width 62 height 10
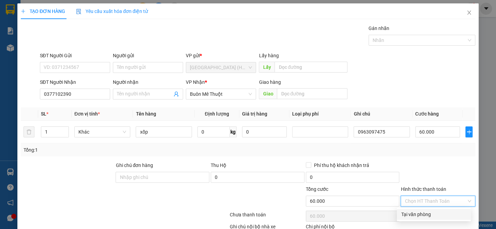
drag, startPoint x: 424, startPoint y: 213, endPoint x: 438, endPoint y: 166, distance: 49.8
click at [426, 213] on div "Tại văn phòng" at bounding box center [434, 215] width 66 height 8
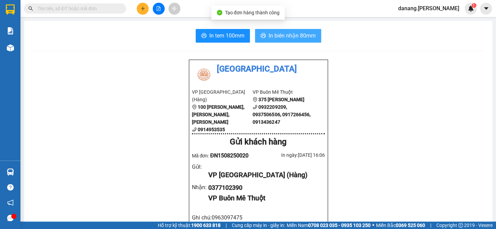
click at [296, 36] on span "In biên nhận 80mm" at bounding box center [292, 35] width 47 height 9
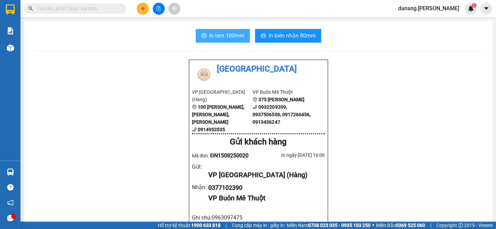
click at [210, 35] on span "In tem 100mm" at bounding box center [226, 35] width 35 height 9
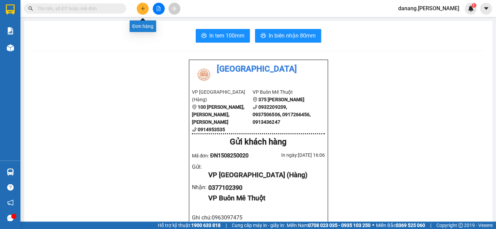
click at [139, 8] on button at bounding box center [143, 9] width 12 height 12
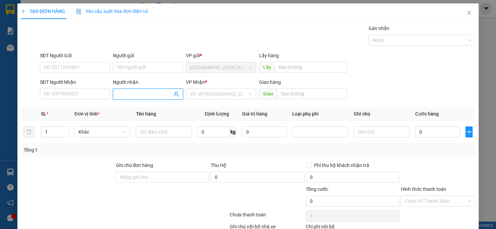
click at [135, 92] on input "Người nhận" at bounding box center [144, 94] width 55 height 8
type input "Ly"
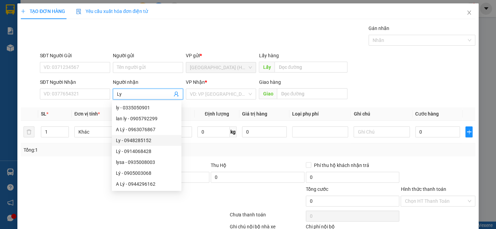
drag, startPoint x: 143, startPoint y: 142, endPoint x: 166, endPoint y: 122, distance: 30.5
click at [143, 141] on div "Ly - 0948285152" at bounding box center [146, 141] width 61 height 8
type input "0948285152"
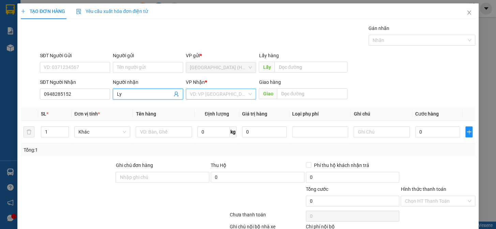
type input "Ly"
click at [207, 95] on input "search" at bounding box center [218, 94] width 57 height 10
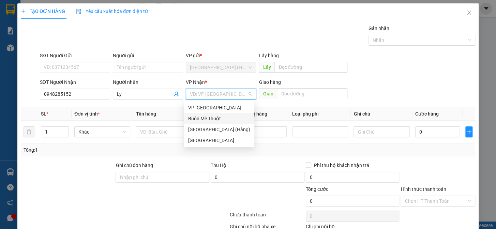
drag, startPoint x: 214, startPoint y: 118, endPoint x: 172, endPoint y: 125, distance: 42.6
click at [214, 118] on div "Buôn Mê Thuột" at bounding box center [219, 119] width 62 height 8
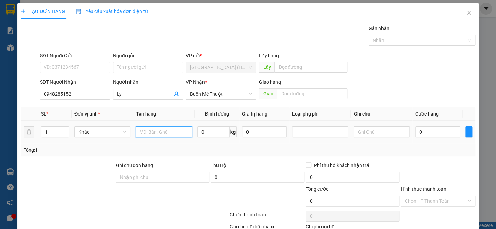
click at [154, 132] on input "text" at bounding box center [164, 132] width 56 height 11
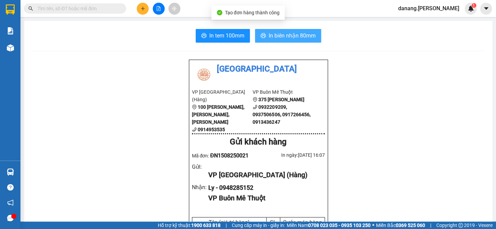
click at [290, 30] on button "In biên nhận 80mm" at bounding box center [288, 36] width 66 height 14
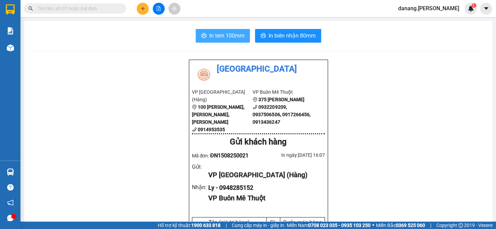
click at [230, 32] on span "In tem 100mm" at bounding box center [226, 35] width 35 height 9
click at [144, 7] on icon "plus" at bounding box center [143, 8] width 5 height 5
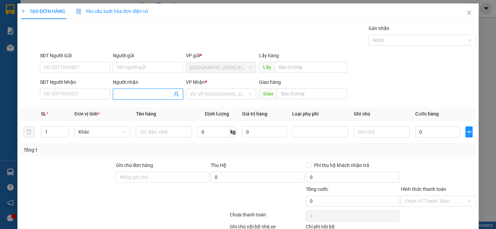
click at [133, 94] on input "Người nhận" at bounding box center [144, 94] width 55 height 8
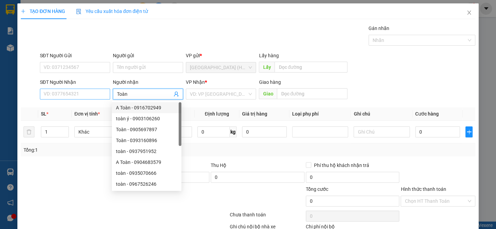
type input "Toàn"
click at [88, 93] on input "SĐT Người Nhận" at bounding box center [75, 94] width 70 height 11
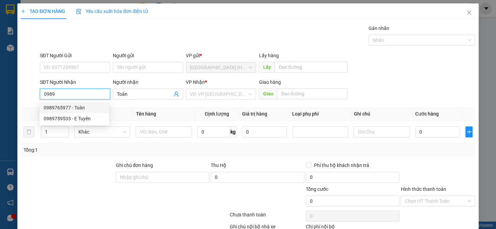
click at [66, 107] on div "0989765977 - Toàn" at bounding box center [74, 108] width 61 height 8
type input "0989765977"
type input "50.000"
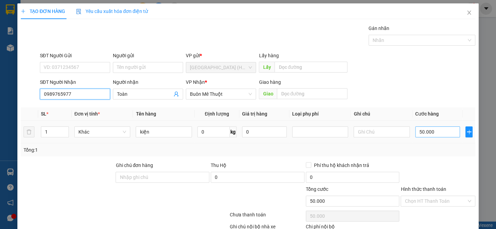
type input "0989765977"
click at [421, 134] on input "50.000" at bounding box center [437, 132] width 45 height 11
type input "4"
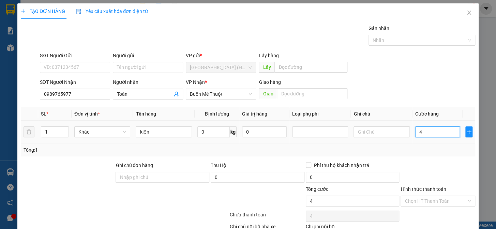
type input "40"
type input "400"
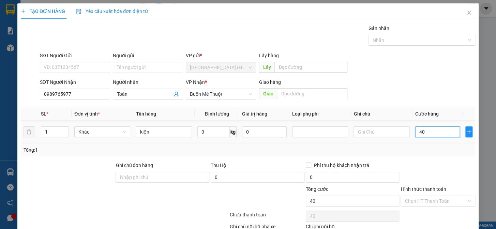
type input "400"
type input "4.000"
type input "40.000"
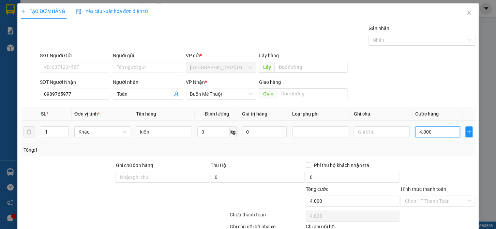
type input "40.000"
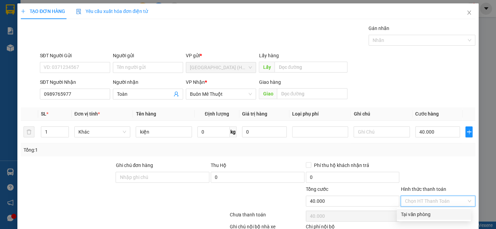
click at [425, 202] on input "Hình thức thanh toán" at bounding box center [436, 201] width 62 height 10
drag, startPoint x: 426, startPoint y: 213, endPoint x: 460, endPoint y: 168, distance: 56.1
click at [429, 213] on div "Tại văn phòng" at bounding box center [434, 215] width 66 height 8
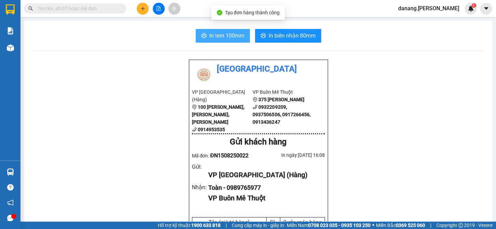
click at [228, 34] on span "In tem 100mm" at bounding box center [226, 35] width 35 height 9
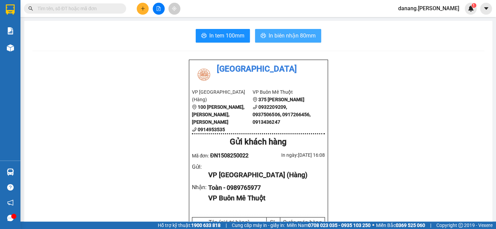
click at [280, 30] on button "In biên nhận 80mm" at bounding box center [288, 36] width 66 height 14
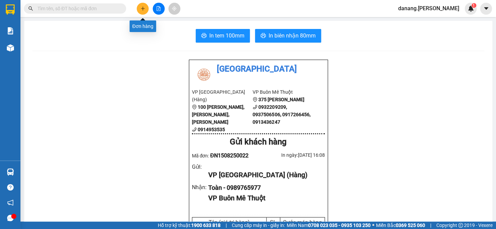
click at [144, 8] on icon "plus" at bounding box center [143, 8] width 5 height 5
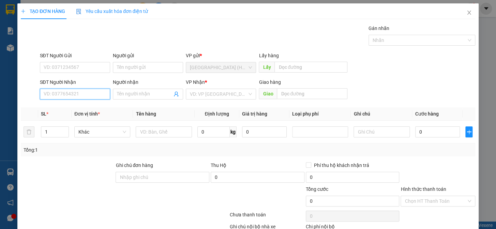
click at [58, 90] on input "SĐT Người Nhận" at bounding box center [75, 94] width 70 height 11
click at [68, 109] on div "0815293069" at bounding box center [74, 108] width 61 height 8
type input "0815293069"
type input "50.000"
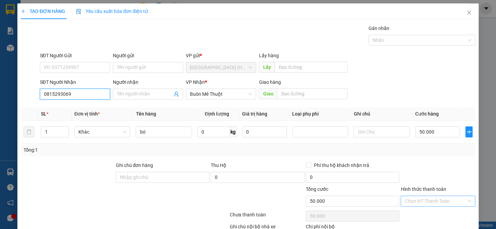
type input "0815293069"
click at [425, 196] on input "Hình thức thanh toán" at bounding box center [436, 201] width 62 height 10
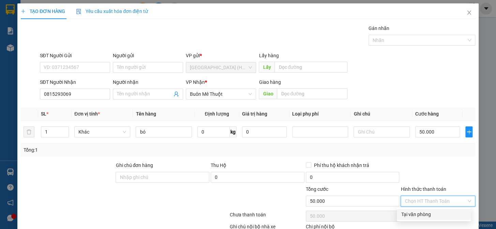
click at [426, 211] on div "Tại văn phòng" at bounding box center [434, 215] width 66 height 8
type input "0"
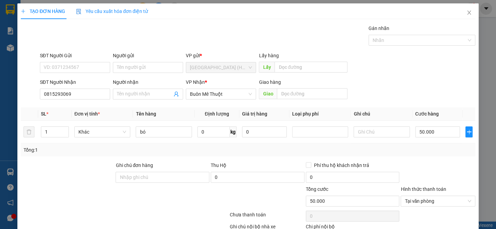
click at [432, 216] on div "TẠO ĐƠN HÀNG Yêu cầu xuất hóa đơn điện tử Transit Pickup Surcharge Ids Transit …" at bounding box center [247, 134] width 461 height 262
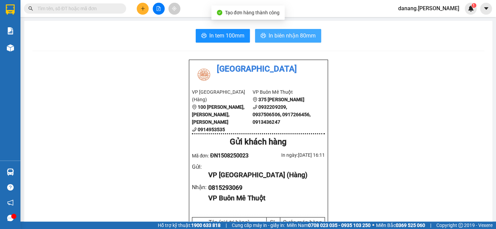
click at [306, 34] on span "In biên nhận 80mm" at bounding box center [292, 35] width 47 height 9
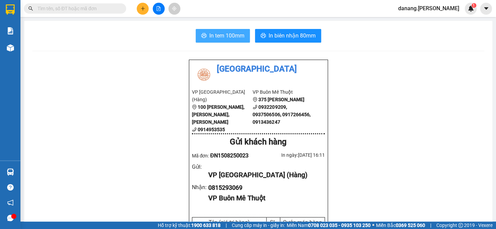
click at [227, 31] on button "In tem 100mm" at bounding box center [223, 36] width 54 height 14
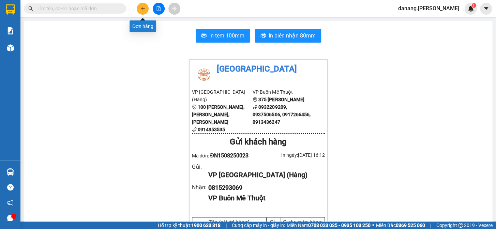
click at [147, 12] on button at bounding box center [143, 9] width 12 height 12
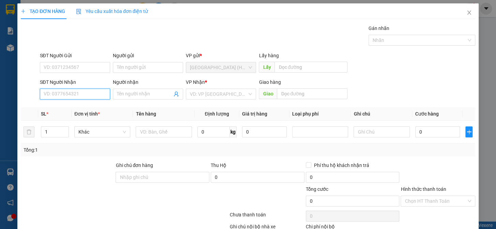
click at [57, 99] on input "SĐT Người Nhận" at bounding box center [75, 94] width 70 height 11
type input "0987788654"
click at [64, 107] on div "0987788654 - [PERSON_NAME]" at bounding box center [77, 108] width 67 height 8
type input "[PERSON_NAME]"
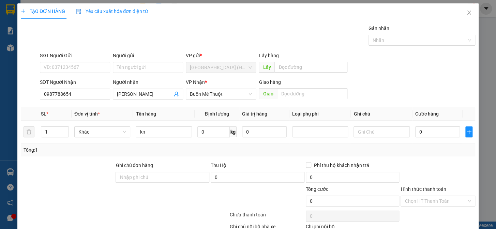
drag, startPoint x: 439, startPoint y: 209, endPoint x: 446, endPoint y: 200, distance: 11.8
click at [446, 203] on div "Transit Pickup Surcharge Ids Transit Deliver Surcharge Ids Transit Deliver Surc…" at bounding box center [248, 143] width 455 height 236
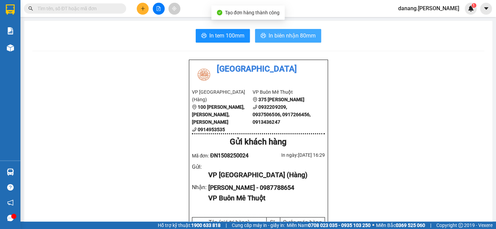
click at [295, 31] on span "In biên nhận 80mm" at bounding box center [292, 35] width 47 height 9
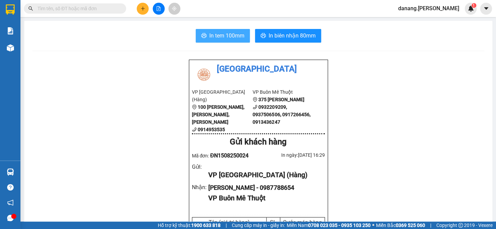
click at [216, 34] on span "In tem 100mm" at bounding box center [226, 35] width 35 height 9
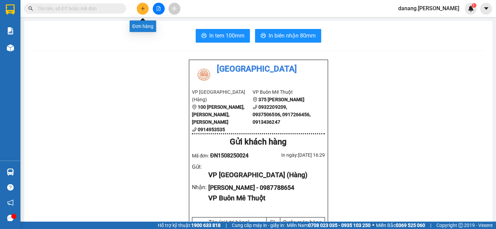
click at [141, 9] on icon "plus" at bounding box center [143, 8] width 4 height 0
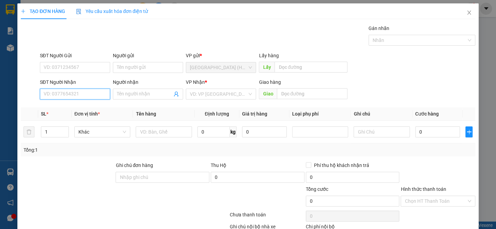
click at [51, 92] on input "SĐT Người Nhận" at bounding box center [75, 94] width 70 height 11
click at [62, 108] on div "0931627676 - A Vũ" at bounding box center [74, 108] width 61 height 8
type input "0931627676"
type input "A Vũ"
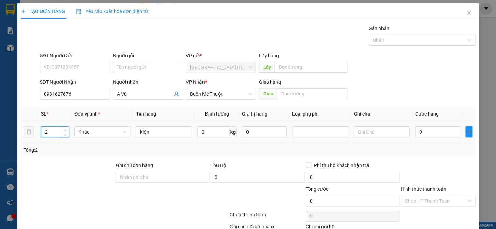
click at [64, 129] on icon "up" at bounding box center [65, 130] width 2 height 2
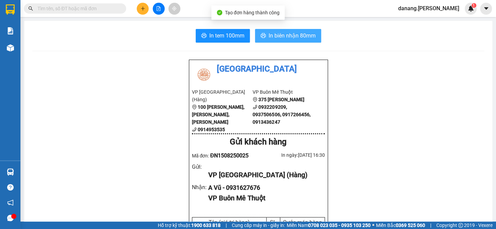
click at [298, 30] on button "In biên nhận 80mm" at bounding box center [288, 36] width 66 height 14
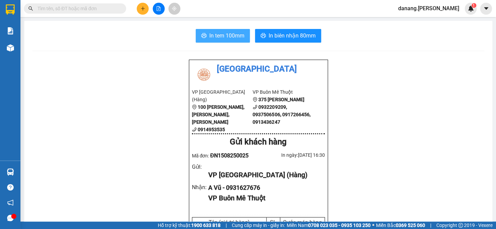
click at [231, 38] on span "In tem 100mm" at bounding box center [226, 35] width 35 height 9
click at [232, 38] on span "In tem 100mm" at bounding box center [226, 35] width 35 height 9
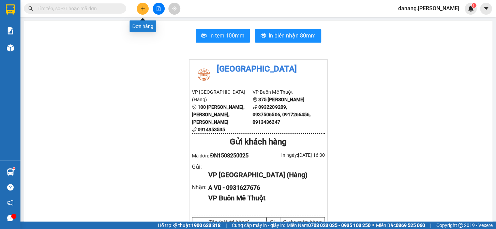
click at [141, 6] on icon "plus" at bounding box center [143, 8] width 5 height 5
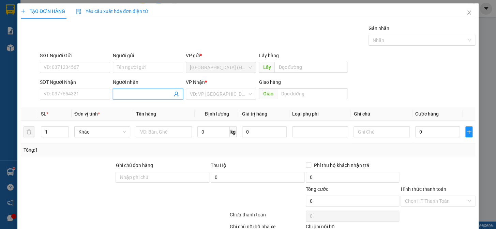
click at [122, 92] on input "Người nhận" at bounding box center [144, 94] width 55 height 8
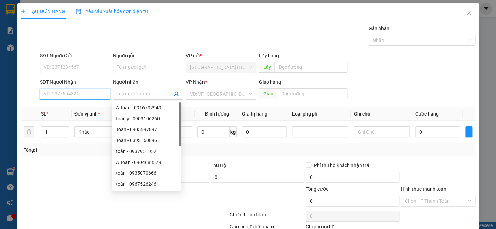
click at [72, 94] on input "SĐT Người Nhận" at bounding box center [75, 94] width 70 height 11
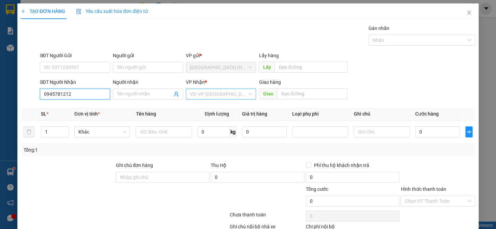
type input "0945781212"
click at [215, 92] on input "search" at bounding box center [218, 94] width 57 height 10
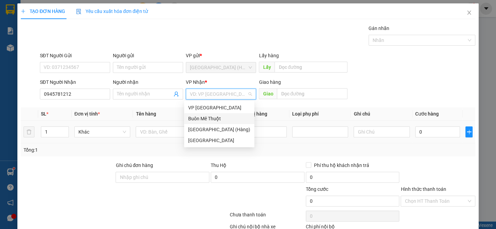
drag, startPoint x: 218, startPoint y: 116, endPoint x: 179, endPoint y: 123, distance: 39.0
click at [217, 116] on div "Buôn Mê Thuột" at bounding box center [219, 119] width 62 height 8
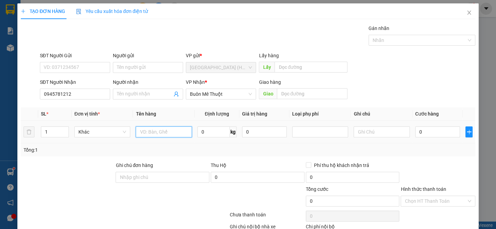
click at [150, 133] on input "text" at bounding box center [164, 132] width 56 height 11
type input "hs"
click at [132, 95] on input "Người nhận" at bounding box center [144, 94] width 55 height 8
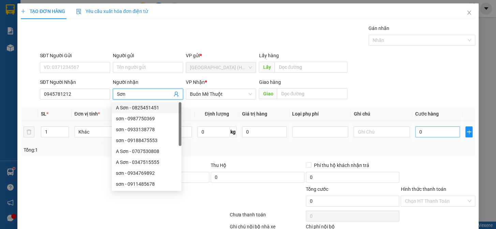
type input "Sơn"
click at [429, 133] on input "0" at bounding box center [437, 132] width 45 height 11
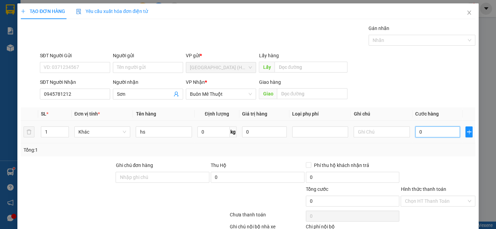
type input "5"
type input "50"
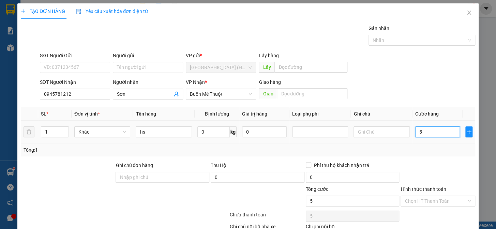
type input "50"
type input "500"
type input "5.000"
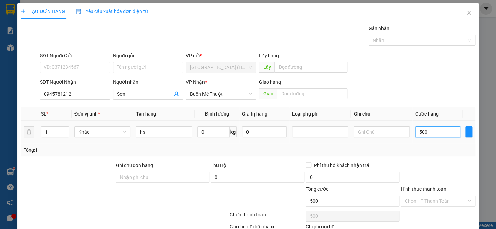
type input "5.000"
drag, startPoint x: 427, startPoint y: 205, endPoint x: 437, endPoint y: 205, distance: 9.2
click at [428, 205] on input "Hình thức thanh toán" at bounding box center [436, 201] width 62 height 10
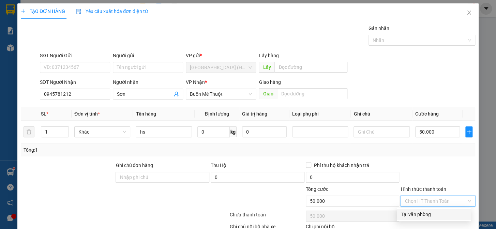
click at [439, 214] on div "Tại văn phòng" at bounding box center [434, 215] width 66 height 8
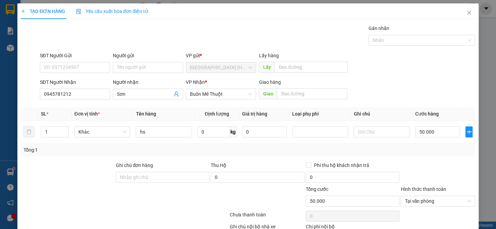
drag, startPoint x: 446, startPoint y: 210, endPoint x: 450, endPoint y: 57, distance: 153.5
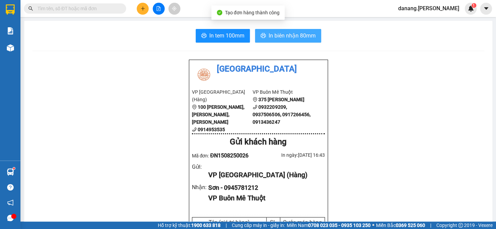
click at [309, 39] on span "In biên nhận 80mm" at bounding box center [292, 35] width 47 height 9
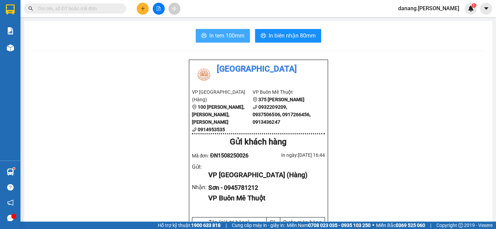
click at [210, 37] on span "In tem 100mm" at bounding box center [226, 35] width 35 height 9
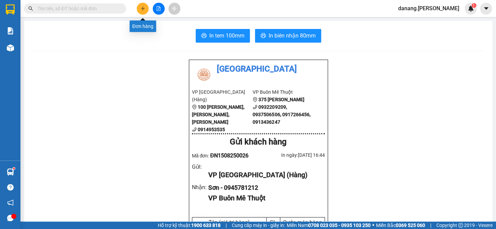
click at [143, 10] on icon "plus" at bounding box center [143, 8] width 5 height 5
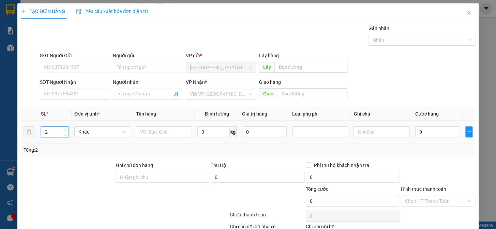
click at [67, 130] on span "Increase Value" at bounding box center [65, 130] width 8 height 6
click at [153, 136] on input "text" at bounding box center [164, 132] width 56 height 11
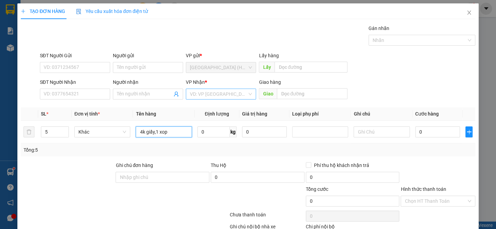
click at [200, 99] on div "VD: VP [GEOGRAPHIC_DATA]" at bounding box center [221, 94] width 70 height 11
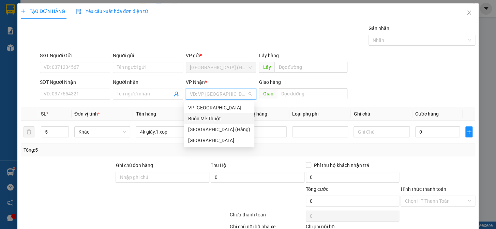
click at [203, 117] on div "Buôn Mê Thuột" at bounding box center [219, 119] width 62 height 8
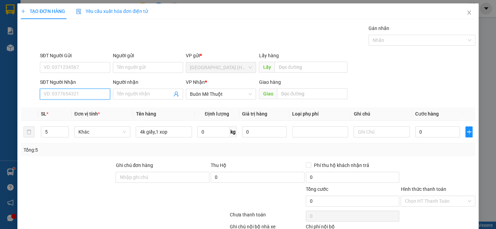
click at [75, 94] on input "SĐT Người Nhận" at bounding box center [75, 94] width 70 height 11
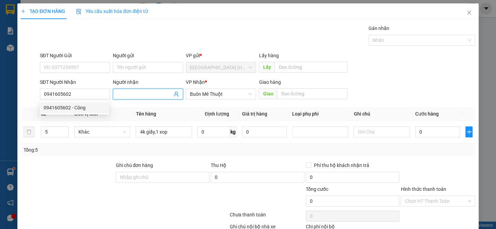
click at [131, 96] on input "Người nhận" at bounding box center [144, 94] width 55 height 8
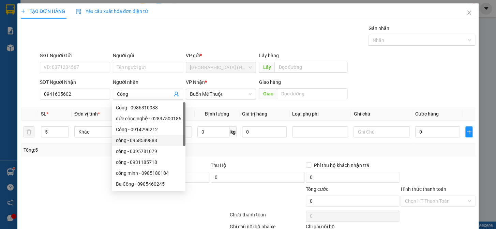
drag, startPoint x: 435, startPoint y: 167, endPoint x: 438, endPoint y: 152, distance: 15.7
click at [436, 167] on div at bounding box center [438, 174] width 76 height 24
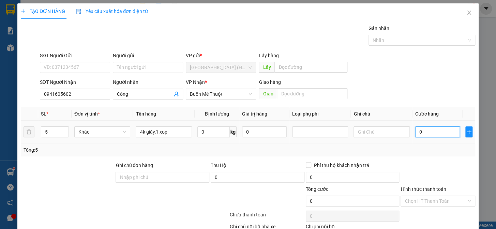
click at [423, 131] on input "0" at bounding box center [437, 132] width 45 height 11
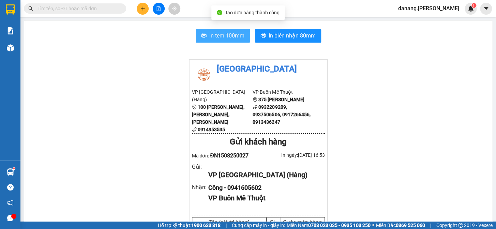
click at [209, 38] on span "In tem 100mm" at bounding box center [226, 35] width 35 height 9
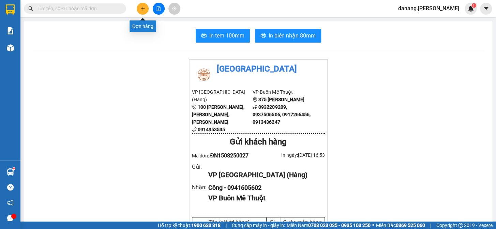
click at [142, 6] on icon "plus" at bounding box center [143, 8] width 5 height 5
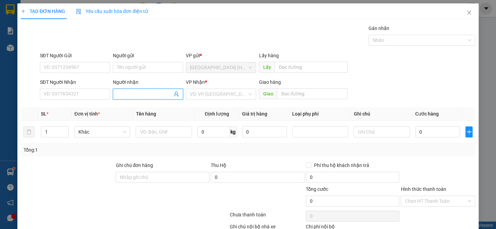
click at [133, 98] on input "Người nhận" at bounding box center [144, 94] width 55 height 8
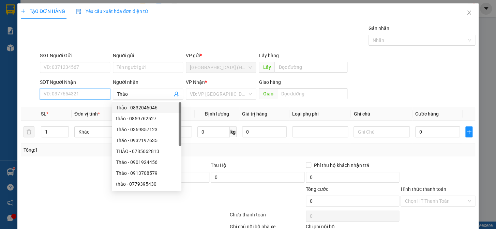
click at [51, 93] on input "SĐT Người Nhận" at bounding box center [75, 94] width 70 height 11
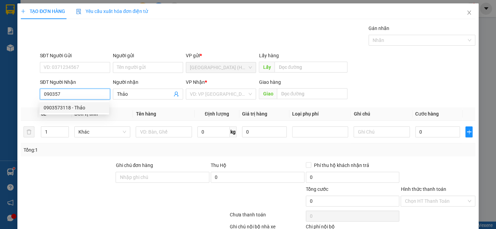
click at [65, 109] on div "0903573118 - Thảo" at bounding box center [74, 108] width 61 height 8
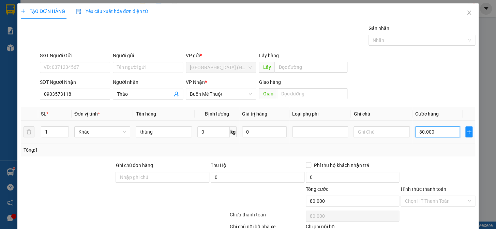
click at [425, 130] on input "80.000" at bounding box center [437, 132] width 45 height 11
click at [415, 133] on input "0" at bounding box center [437, 132] width 45 height 11
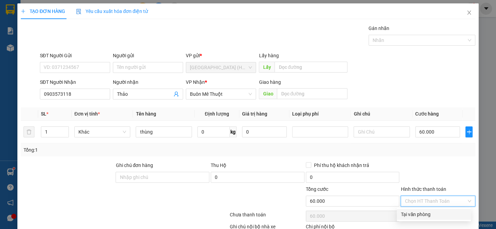
click at [433, 196] on input "Hình thức thanh toán" at bounding box center [436, 201] width 62 height 10
click at [434, 211] on div "Tại văn phòng" at bounding box center [434, 215] width 66 height 8
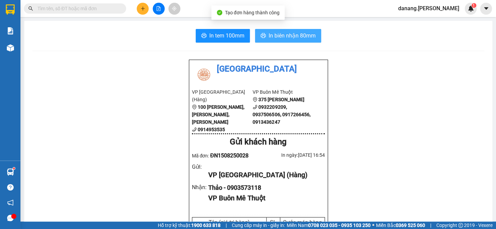
click at [298, 38] on span "In biên nhận 80mm" at bounding box center [292, 35] width 47 height 9
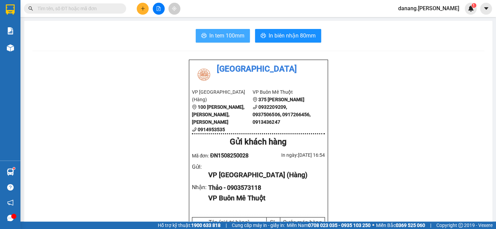
click at [232, 36] on span "In tem 100mm" at bounding box center [226, 35] width 35 height 9
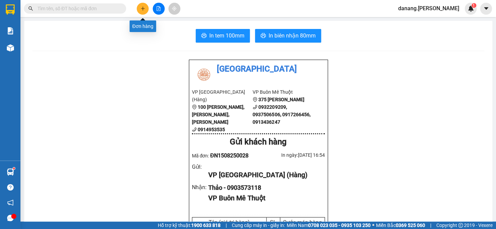
click at [139, 10] on button at bounding box center [143, 9] width 12 height 12
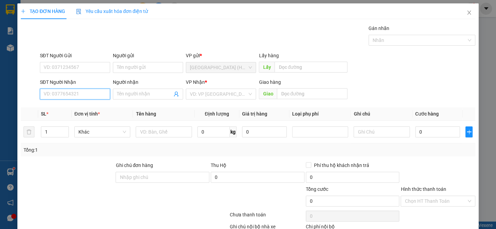
click at [58, 95] on input "SĐT Người Nhận" at bounding box center [75, 94] width 70 height 11
click at [76, 93] on input "SĐT Người Nhận" at bounding box center [75, 94] width 70 height 11
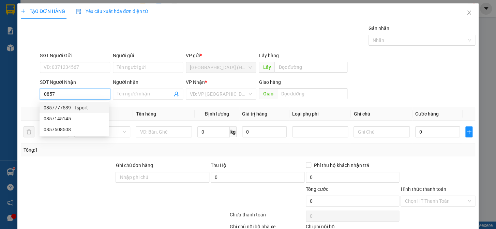
click at [80, 108] on div "0857777539 - Tsport" at bounding box center [74, 108] width 61 height 8
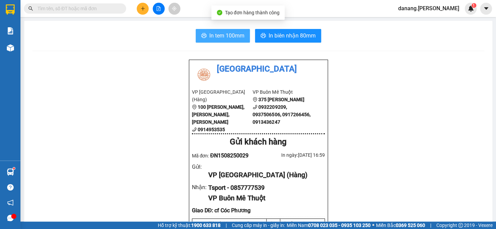
click at [214, 36] on span "In tem 100mm" at bounding box center [226, 35] width 35 height 9
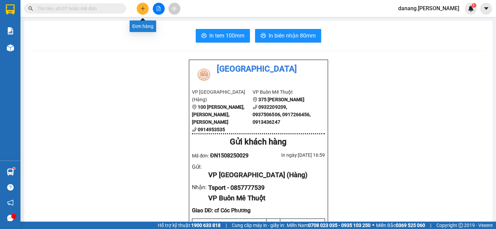
click at [144, 8] on icon "plus" at bounding box center [143, 8] width 5 height 5
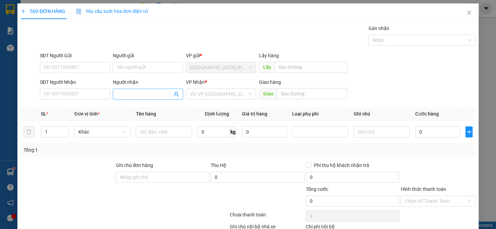
click at [122, 94] on input "Người nhận" at bounding box center [144, 94] width 55 height 8
click at [127, 107] on div "Phúc Thịnh - 02623855999" at bounding box center [146, 108] width 61 height 8
click at [66, 129] on span "up" at bounding box center [65, 130] width 4 height 4
click at [155, 127] on input "text" at bounding box center [164, 132] width 56 height 11
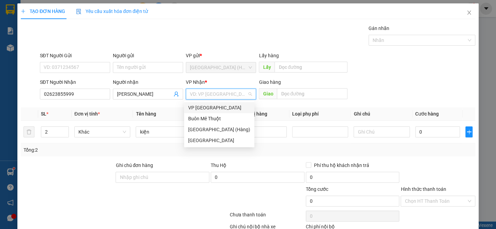
click at [217, 95] on input "search" at bounding box center [218, 94] width 57 height 10
drag, startPoint x: 223, startPoint y: 118, endPoint x: 460, endPoint y: 136, distance: 237.7
click at [223, 119] on div "Buôn Mê Thuột" at bounding box center [219, 119] width 62 height 8
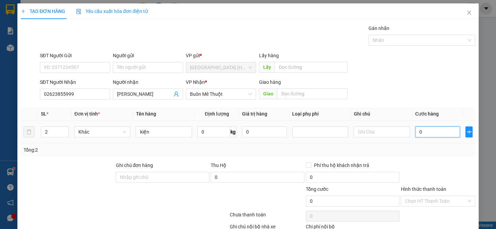
click at [443, 134] on input "0" at bounding box center [437, 132] width 45 height 11
click at [418, 201] on input "Hình thức thanh toán" at bounding box center [436, 201] width 62 height 10
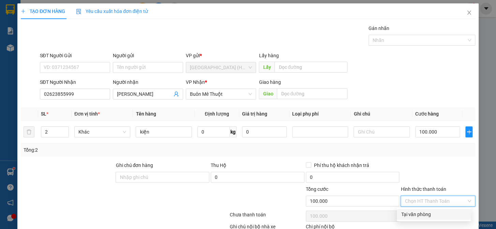
click at [422, 215] on div "Tại văn phòng" at bounding box center [434, 215] width 66 height 8
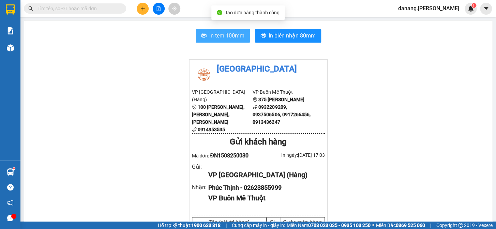
click at [221, 37] on span "In tem 100mm" at bounding box center [226, 35] width 35 height 9
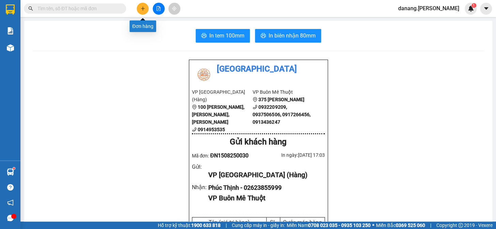
click at [139, 8] on button at bounding box center [143, 9] width 12 height 12
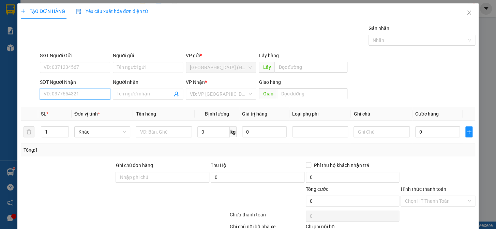
click at [80, 93] on input "SĐT Người Nhận" at bounding box center [75, 94] width 70 height 11
click at [86, 95] on input "SĐT Người Nhận" at bounding box center [75, 94] width 70 height 11
click at [69, 107] on div "0975488983" at bounding box center [74, 108] width 61 height 8
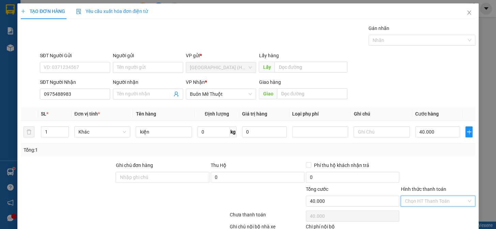
click at [419, 196] on input "Hình thức thanh toán" at bounding box center [436, 201] width 62 height 10
click at [418, 211] on div "Tại văn phòng" at bounding box center [434, 215] width 66 height 8
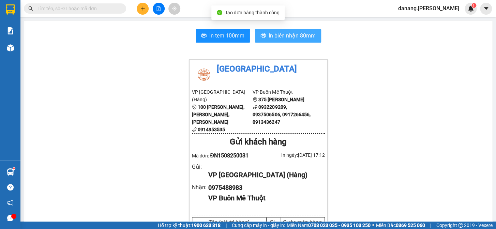
click at [276, 34] on span "In biên nhận 80mm" at bounding box center [292, 35] width 47 height 9
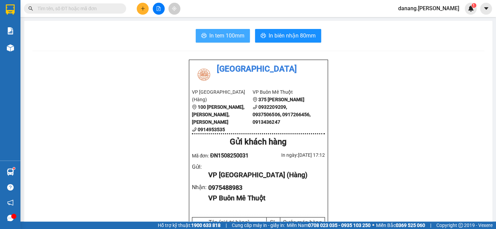
click at [215, 31] on button "In tem 100mm" at bounding box center [223, 36] width 54 height 14
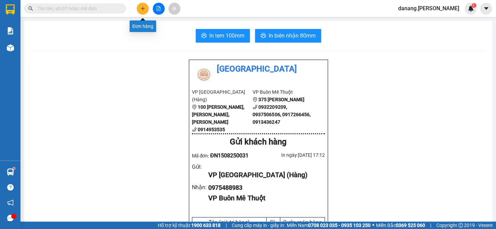
click at [143, 9] on icon "plus" at bounding box center [143, 8] width 5 height 5
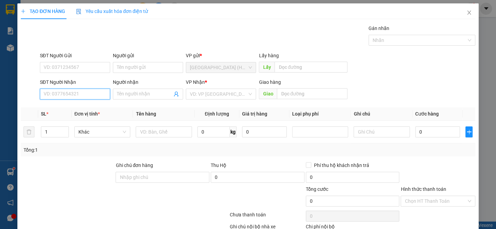
click at [92, 91] on input "SĐT Người Nhận" at bounding box center [75, 94] width 70 height 11
click at [210, 94] on input "search" at bounding box center [218, 94] width 57 height 10
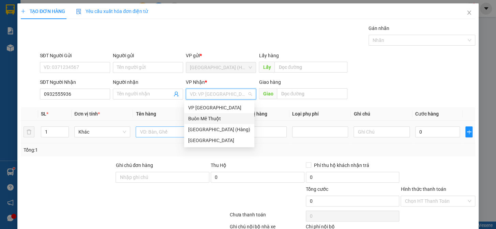
drag, startPoint x: 215, startPoint y: 119, endPoint x: 179, endPoint y: 130, distance: 37.2
click at [213, 120] on div "Buôn Mê Thuột" at bounding box center [219, 119] width 62 height 8
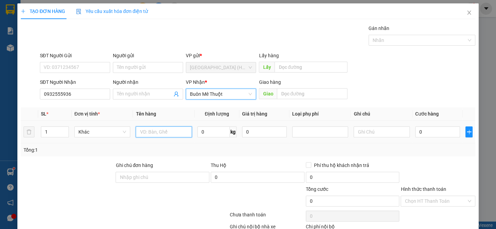
click at [148, 133] on input "text" at bounding box center [164, 132] width 56 height 11
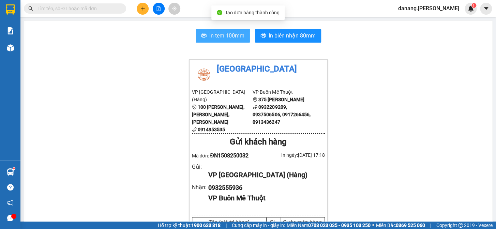
click at [224, 34] on span "In tem 100mm" at bounding box center [226, 35] width 35 height 9
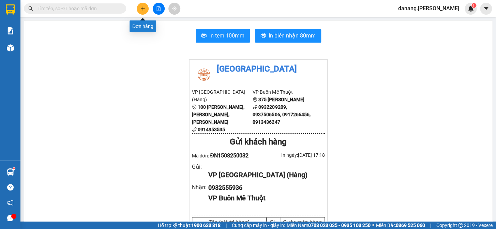
click at [141, 11] on icon "plus" at bounding box center [143, 8] width 5 height 5
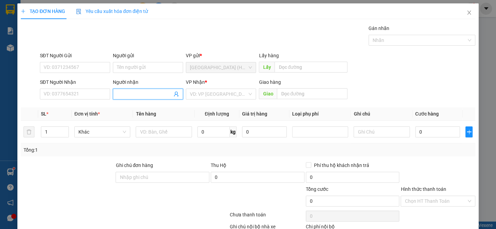
drag, startPoint x: 152, startPoint y: 94, endPoint x: 152, endPoint y: 85, distance: 9.2
click at [152, 93] on input "Người nhận" at bounding box center [144, 94] width 55 height 8
click at [163, 107] on div "phán hoa - 0917335569" at bounding box center [146, 108] width 61 height 8
drag, startPoint x: 202, startPoint y: 95, endPoint x: 206, endPoint y: 99, distance: 6.0
click at [202, 94] on input "search" at bounding box center [218, 94] width 57 height 10
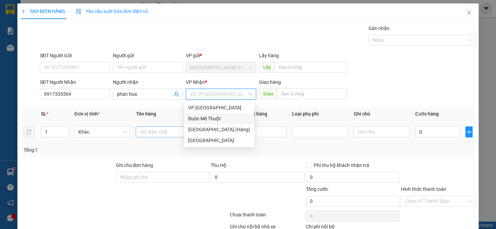
drag, startPoint x: 212, startPoint y: 117, endPoint x: 173, endPoint y: 127, distance: 40.1
click at [212, 117] on div "Buôn Mê Thuột" at bounding box center [219, 119] width 62 height 8
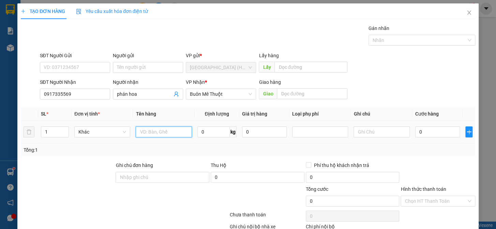
click at [157, 133] on input "text" at bounding box center [164, 132] width 56 height 11
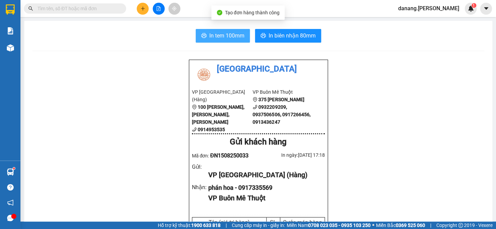
click at [209, 37] on span "In tem 100mm" at bounding box center [226, 35] width 35 height 9
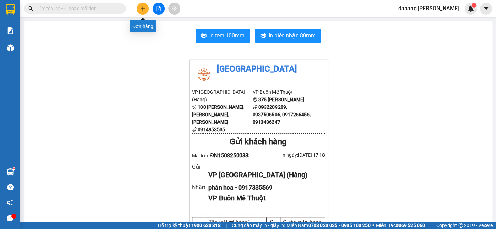
click at [141, 10] on icon "plus" at bounding box center [143, 8] width 5 height 5
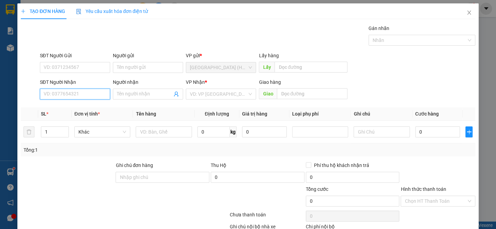
click at [58, 91] on input "SĐT Người Nhận" at bounding box center [75, 94] width 70 height 11
click at [71, 92] on input "SĐT Người Nhận" at bounding box center [75, 94] width 70 height 11
click at [68, 108] on div "0829087687" at bounding box center [74, 108] width 61 height 8
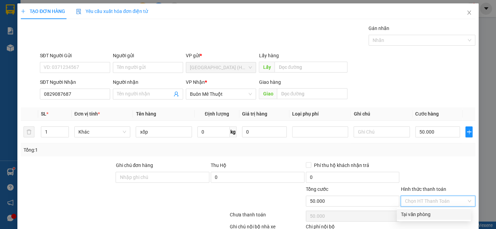
click at [431, 201] on input "Hình thức thanh toán" at bounding box center [436, 201] width 62 height 10
click at [427, 214] on div "Tại văn phòng" at bounding box center [434, 215] width 66 height 8
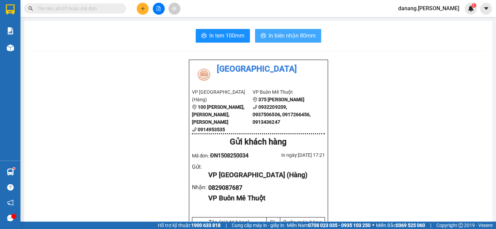
click at [293, 33] on span "In biên nhận 80mm" at bounding box center [292, 35] width 47 height 9
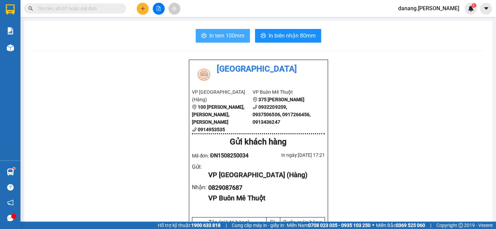
click at [222, 36] on span "In tem 100mm" at bounding box center [226, 35] width 35 height 9
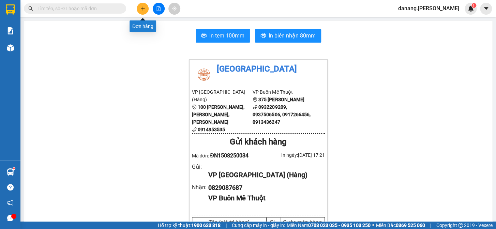
click at [143, 9] on icon "plus" at bounding box center [143, 8] width 0 height 4
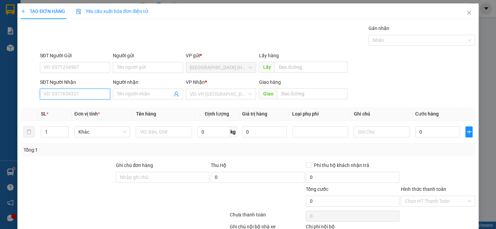
click at [72, 96] on input "SĐT Người Nhận" at bounding box center [75, 94] width 70 height 11
click at [69, 108] on div "0945798829 - Hân" at bounding box center [74, 108] width 61 height 8
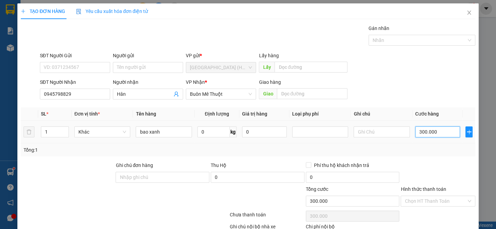
click at [429, 128] on input "300.000" at bounding box center [437, 132] width 45 height 11
click at [415, 133] on input "0" at bounding box center [437, 132] width 45 height 11
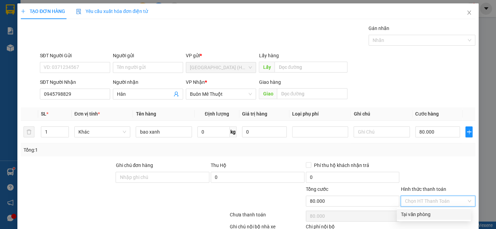
click at [432, 203] on input "Hình thức thanh toán" at bounding box center [436, 201] width 62 height 10
click at [429, 215] on div "Tại văn phòng" at bounding box center [434, 215] width 66 height 8
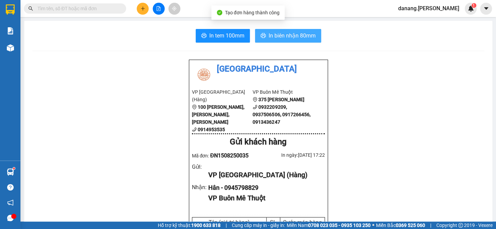
click at [309, 40] on button "In biên nhận 80mm" at bounding box center [288, 36] width 66 height 14
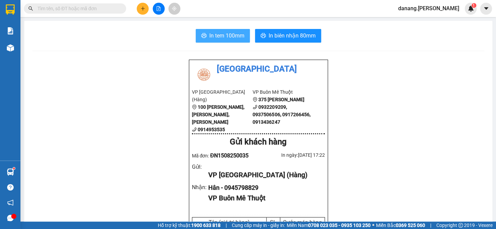
click at [228, 33] on span "In tem 100mm" at bounding box center [226, 35] width 35 height 9
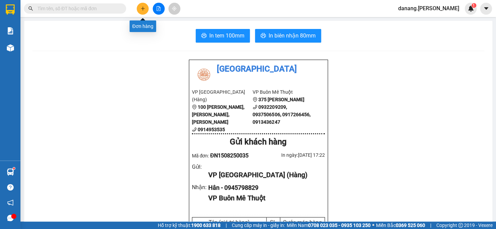
click at [138, 10] on button at bounding box center [143, 9] width 12 height 12
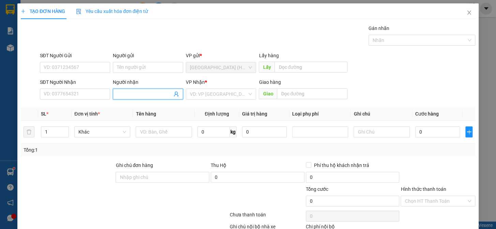
click at [130, 95] on input "Người nhận" at bounding box center [144, 94] width 55 height 8
click at [146, 105] on div "Bạch - 0946507070" at bounding box center [146, 108] width 61 height 8
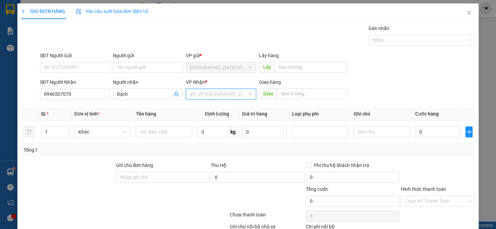
click at [203, 94] on input "search" at bounding box center [218, 94] width 57 height 10
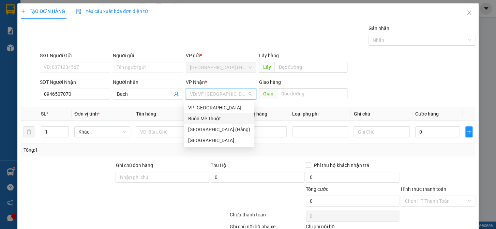
click at [213, 119] on div "Buôn Mê Thuột" at bounding box center [219, 119] width 62 height 8
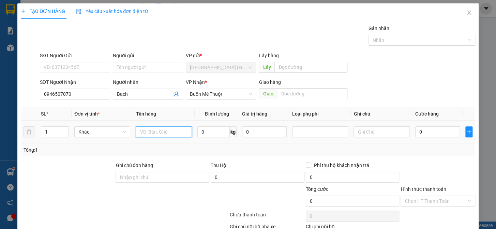
click at [152, 135] on input "text" at bounding box center [164, 132] width 56 height 11
click at [63, 127] on span "Increase Value" at bounding box center [65, 130] width 8 height 6
click at [156, 132] on input "text" at bounding box center [164, 132] width 56 height 11
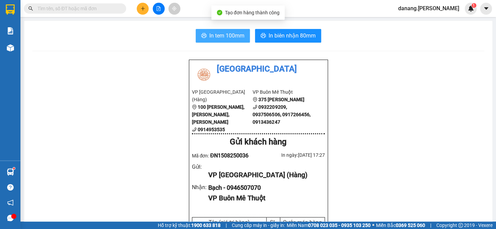
click at [228, 36] on span "In tem 100mm" at bounding box center [226, 35] width 35 height 9
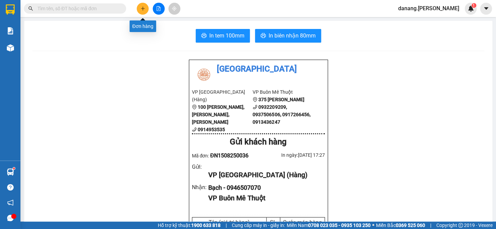
click at [145, 8] on button at bounding box center [143, 9] width 12 height 12
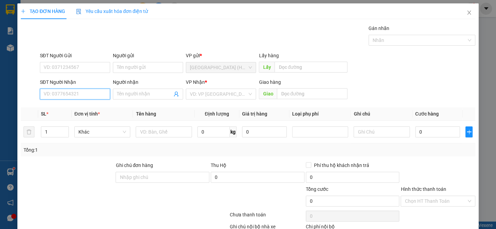
click at [80, 95] on input "SĐT Người Nhận" at bounding box center [75, 94] width 70 height 11
click at [85, 106] on div "0963855041 - thùy(Tiến Cường)" at bounding box center [78, 108] width 68 height 8
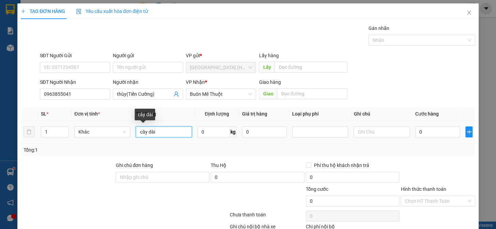
click at [153, 135] on input "cây dài" at bounding box center [164, 132] width 56 height 11
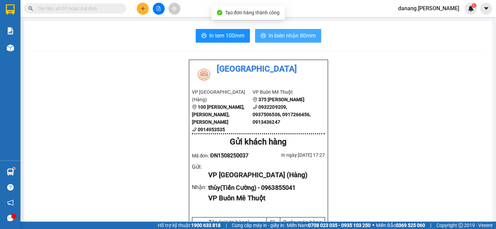
click at [279, 41] on button "In biên nhận 80mm" at bounding box center [288, 36] width 66 height 14
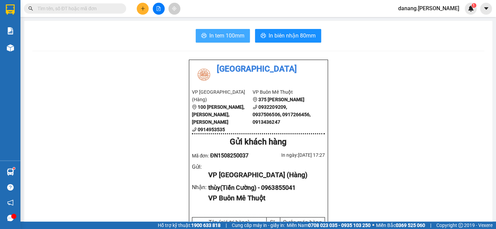
click at [215, 33] on span "In tem 100mm" at bounding box center [226, 35] width 35 height 9
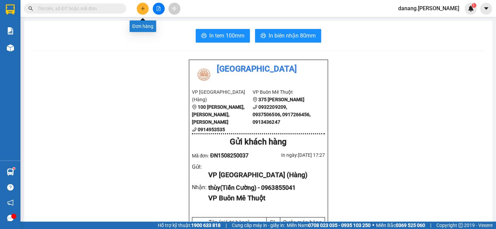
click at [141, 10] on icon "plus" at bounding box center [143, 8] width 5 height 5
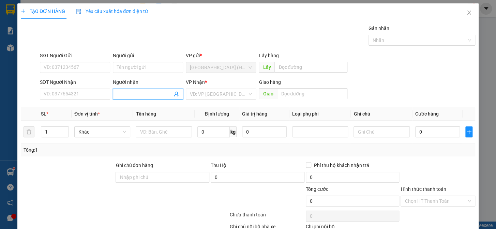
click at [124, 94] on input "Người nhận" at bounding box center [144, 94] width 55 height 8
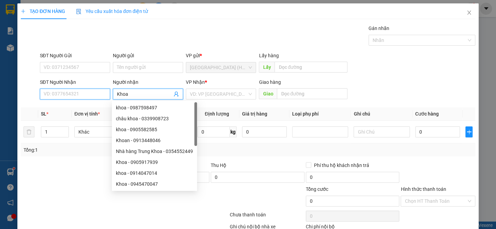
click at [56, 95] on input "SĐT Người Nhận" at bounding box center [75, 94] width 70 height 11
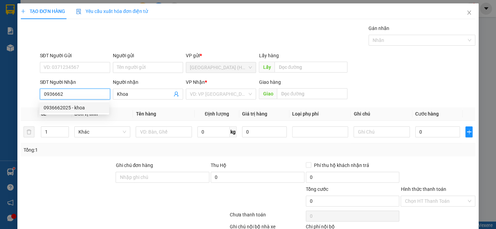
click at [64, 110] on div "0936662025 - khoa" at bounding box center [74, 108] width 61 height 8
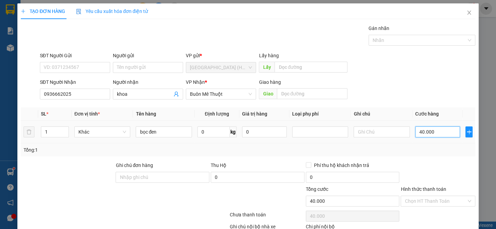
click at [429, 127] on input "40.000" at bounding box center [437, 132] width 45 height 11
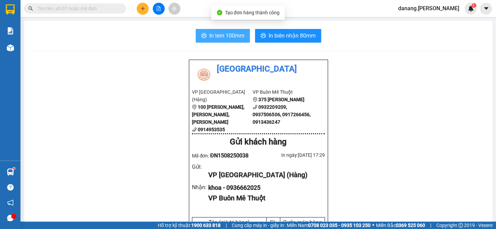
click at [211, 35] on span "In tem 100mm" at bounding box center [226, 35] width 35 height 9
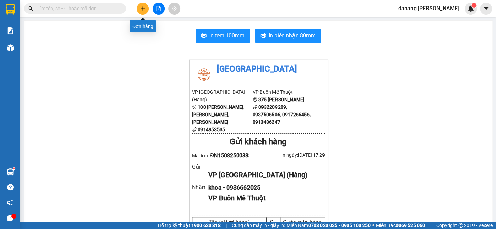
click at [143, 8] on icon "plus" at bounding box center [143, 8] width 0 height 4
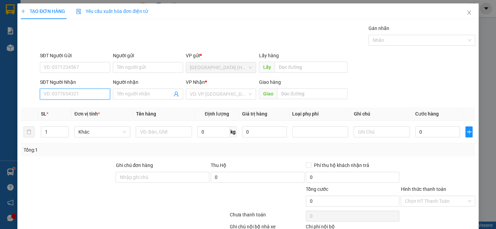
click at [55, 97] on input "SĐT Người Nhận" at bounding box center [75, 94] width 70 height 11
click at [91, 110] on div "0967020441 - NK [GEOGRAPHIC_DATA]" at bounding box center [86, 108] width 84 height 8
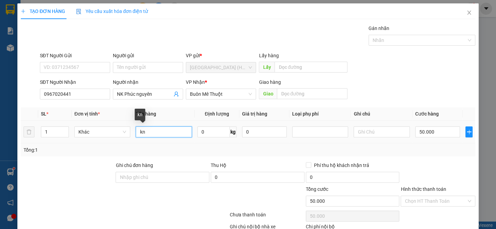
click at [150, 127] on input "kn" at bounding box center [164, 132] width 56 height 11
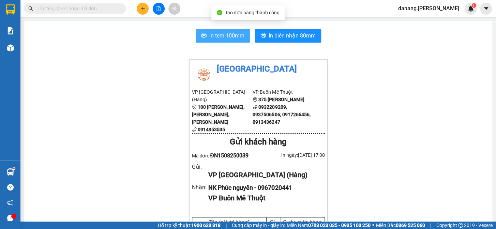
click at [227, 35] on span "In tem 100mm" at bounding box center [226, 35] width 35 height 9
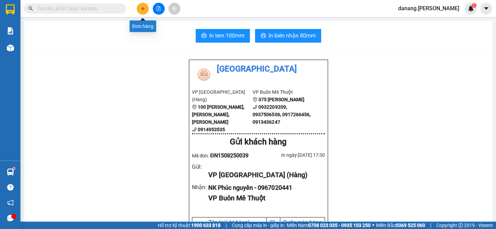
click at [142, 7] on icon "plus" at bounding box center [143, 8] width 5 height 5
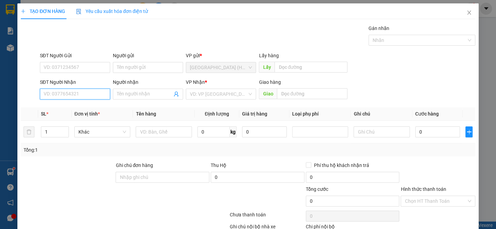
click at [64, 97] on input "SĐT Người Nhận" at bounding box center [75, 94] width 70 height 11
click at [62, 108] on div "0913952212" at bounding box center [74, 108] width 61 height 8
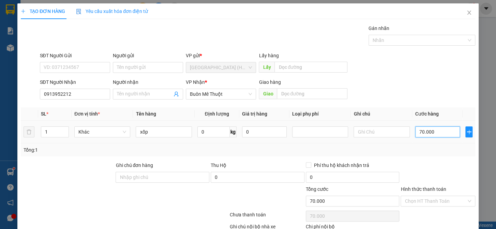
click at [432, 133] on input "70.000" at bounding box center [437, 132] width 45 height 11
click at [415, 132] on input "0" at bounding box center [437, 132] width 45 height 11
click at [439, 198] on input "Hình thức thanh toán" at bounding box center [436, 201] width 62 height 10
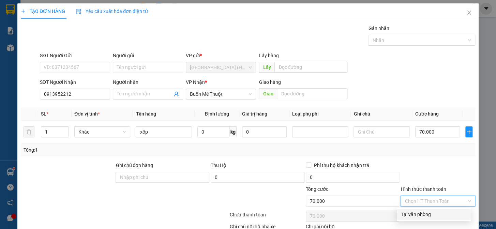
click at [433, 216] on div "Tại văn phòng" at bounding box center [434, 215] width 66 height 8
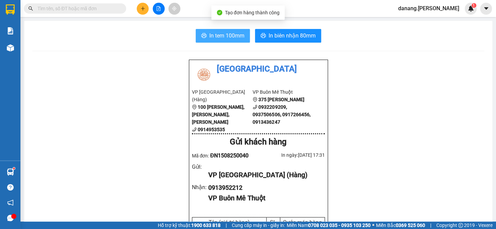
click at [225, 29] on button "In tem 100mm" at bounding box center [223, 36] width 54 height 14
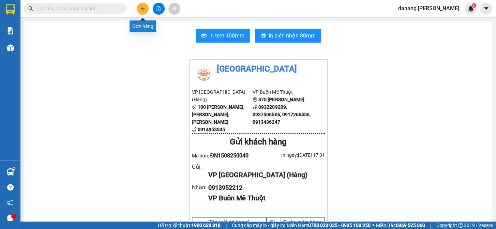
click at [145, 10] on button at bounding box center [143, 9] width 12 height 12
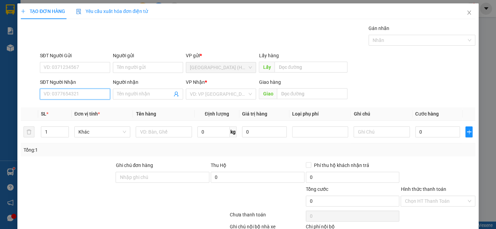
click at [60, 96] on input "SĐT Người Nhận" at bounding box center [75, 94] width 70 height 11
click at [136, 94] on input "Người nhận" at bounding box center [144, 94] width 55 height 8
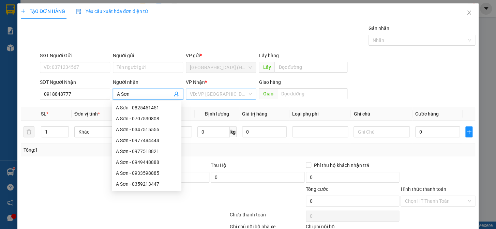
drag, startPoint x: 218, startPoint y: 91, endPoint x: 220, endPoint y: 99, distance: 7.4
click at [218, 94] on input "search" at bounding box center [218, 94] width 57 height 10
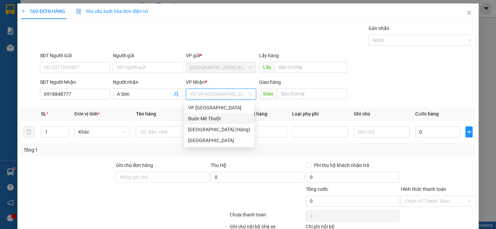
click at [223, 119] on div "Buôn Mê Thuột" at bounding box center [219, 119] width 62 height 8
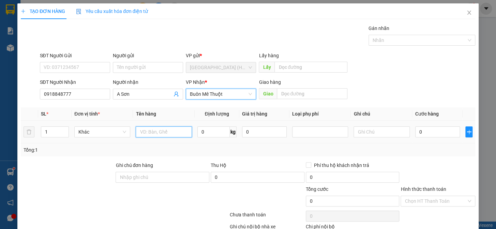
click at [155, 130] on input "text" at bounding box center [164, 132] width 56 height 11
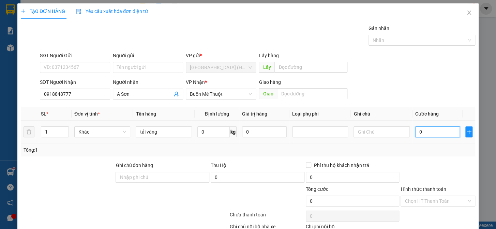
click at [415, 133] on input "0" at bounding box center [437, 132] width 45 height 11
drag, startPoint x: 447, startPoint y: 200, endPoint x: 444, endPoint y: 227, distance: 26.7
click at [447, 201] on input "Hình thức thanh toán" at bounding box center [436, 201] width 62 height 10
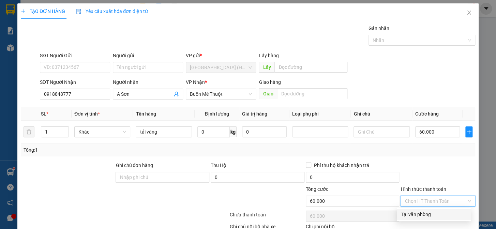
click at [429, 211] on div "Tại văn phòng" at bounding box center [434, 215] width 66 height 8
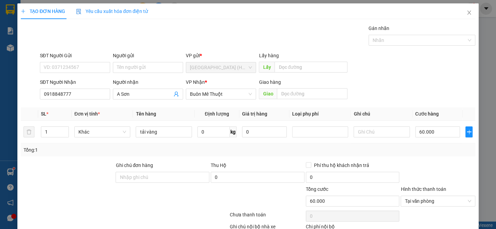
drag, startPoint x: 437, startPoint y: 213, endPoint x: 441, endPoint y: 212, distance: 4.9
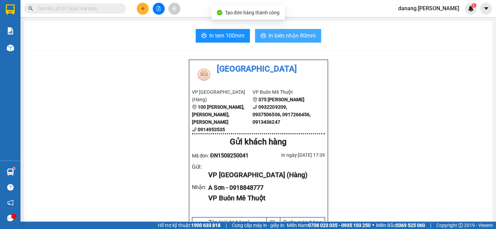
click at [291, 40] on span "In biên nhận 80mm" at bounding box center [292, 35] width 47 height 9
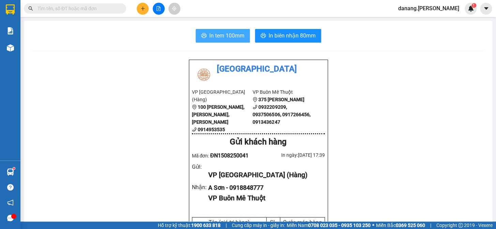
click at [222, 34] on span "In tem 100mm" at bounding box center [226, 35] width 35 height 9
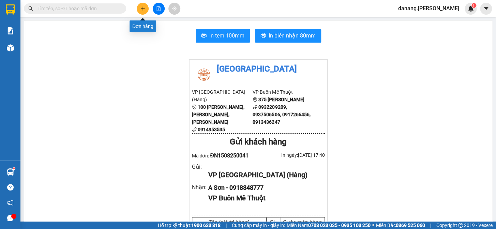
click at [141, 11] on icon "plus" at bounding box center [143, 8] width 5 height 5
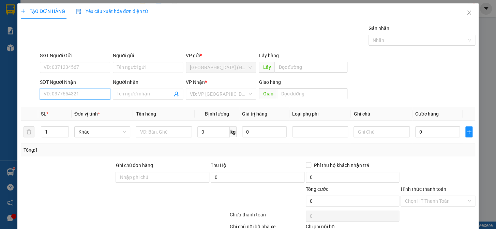
click at [71, 96] on input "SĐT Người Nhận" at bounding box center [75, 94] width 70 height 11
drag, startPoint x: 205, startPoint y: 95, endPoint x: 208, endPoint y: 100, distance: 5.6
click at [206, 95] on input "search" at bounding box center [218, 94] width 57 height 10
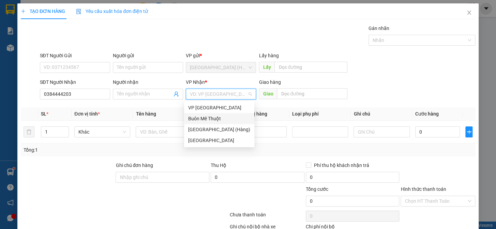
click at [212, 119] on div "Buôn Mê Thuột" at bounding box center [219, 119] width 62 height 8
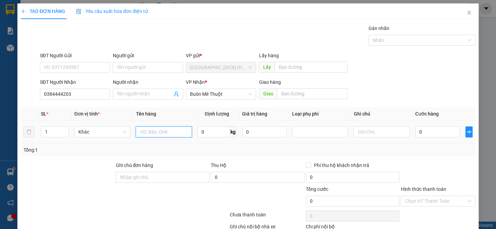
click at [153, 132] on input "text" at bounding box center [164, 132] width 56 height 11
click at [291, 92] on input "text" at bounding box center [312, 93] width 71 height 11
click at [167, 128] on input "text" at bounding box center [164, 132] width 56 height 11
click at [423, 133] on input "0" at bounding box center [437, 132] width 45 height 11
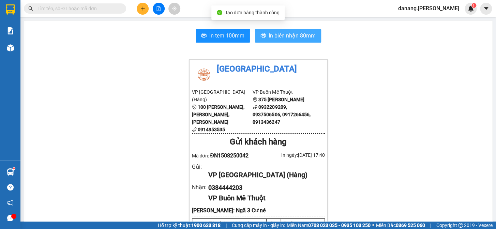
click at [294, 39] on span "In biên nhận 80mm" at bounding box center [292, 35] width 47 height 9
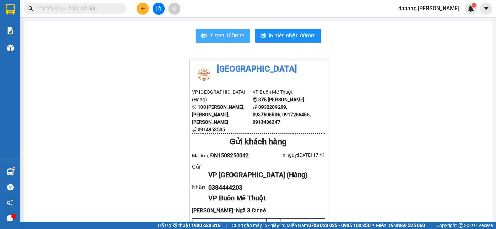
click at [204, 33] on icon "printer" at bounding box center [203, 35] width 5 height 5
click at [142, 9] on icon "plus" at bounding box center [143, 8] width 4 height 0
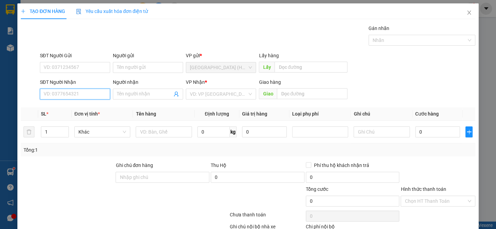
click at [71, 98] on input "SĐT Người Nhận" at bounding box center [75, 94] width 70 height 11
click at [70, 97] on input "0935581" at bounding box center [75, 94] width 70 height 11
drag, startPoint x: 70, startPoint y: 109, endPoint x: 74, endPoint y: 112, distance: 5.7
click at [70, 109] on div "0935581591 - Toàn" at bounding box center [74, 108] width 61 height 8
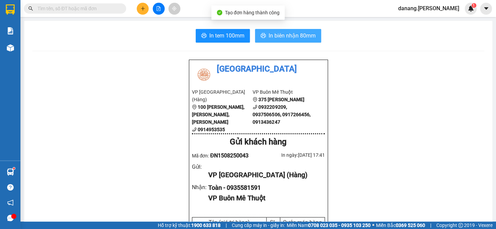
click at [305, 35] on span "In biên nhận 80mm" at bounding box center [292, 35] width 47 height 9
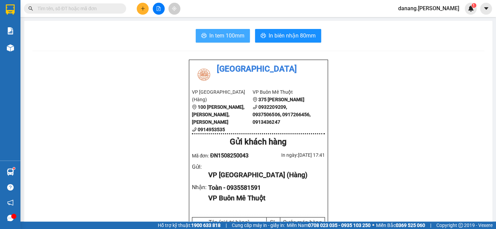
click at [225, 37] on span "In tem 100mm" at bounding box center [226, 35] width 35 height 9
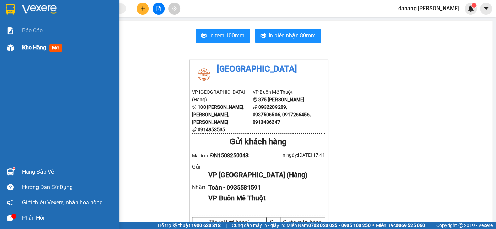
click at [36, 45] on span "Kho hàng" at bounding box center [34, 47] width 24 height 6
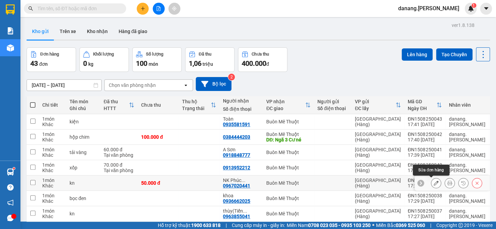
click at [434, 184] on icon at bounding box center [436, 183] width 5 height 5
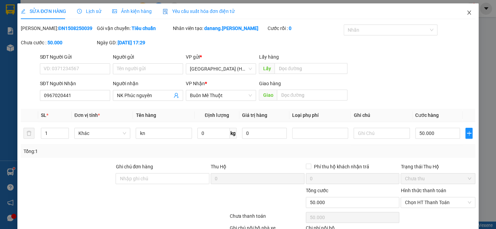
click at [467, 12] on icon "close" at bounding box center [469, 12] width 5 height 5
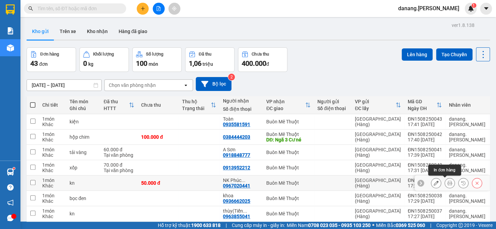
click at [447, 183] on icon at bounding box center [449, 183] width 5 height 5
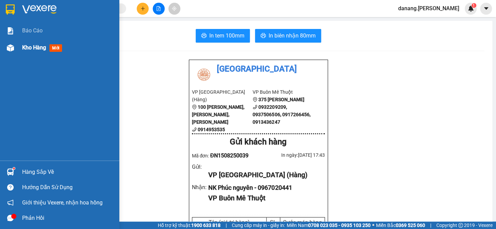
click at [29, 48] on span "Kho hàng" at bounding box center [34, 47] width 24 height 6
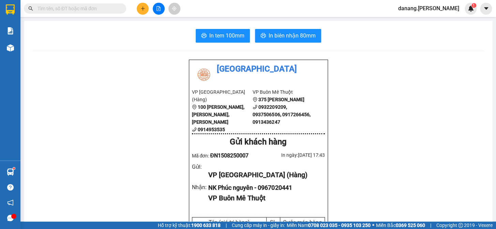
click at [143, 9] on icon "plus" at bounding box center [143, 8] width 0 height 4
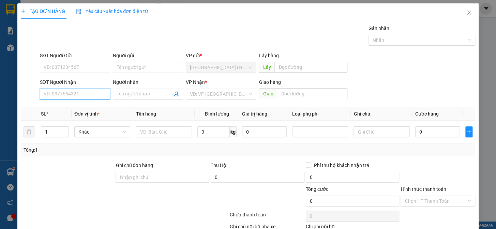
click at [78, 93] on input "SĐT Người Nhận" at bounding box center [75, 94] width 70 height 11
click at [213, 98] on input "search" at bounding box center [218, 94] width 57 height 10
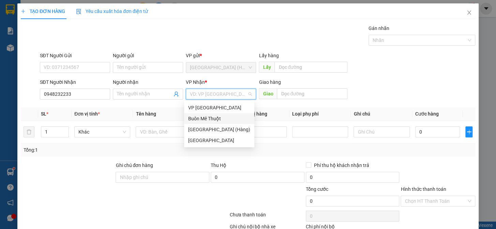
click at [209, 118] on div "Buôn Mê Thuột" at bounding box center [219, 119] width 62 height 8
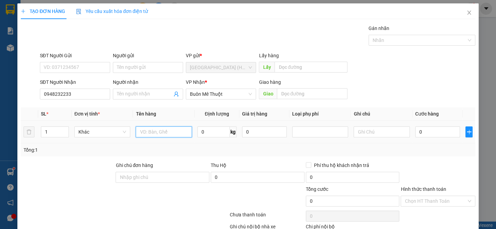
click at [149, 135] on input "text" at bounding box center [164, 132] width 56 height 11
click at [149, 93] on input "Người nhận" at bounding box center [144, 94] width 55 height 8
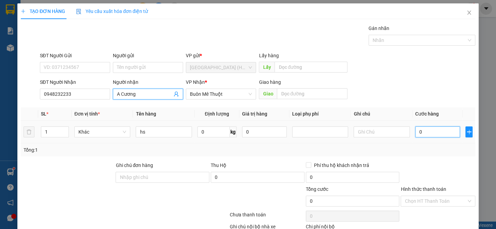
click at [416, 132] on input "0" at bounding box center [437, 132] width 45 height 11
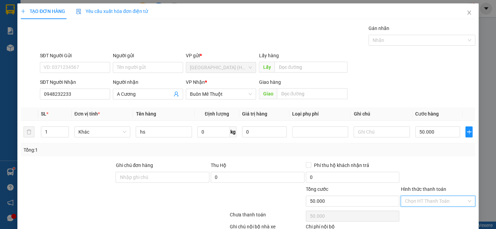
click at [436, 196] on input "Hình thức thanh toán" at bounding box center [436, 201] width 62 height 10
click at [435, 211] on div "Tại văn phòng" at bounding box center [434, 215] width 66 height 8
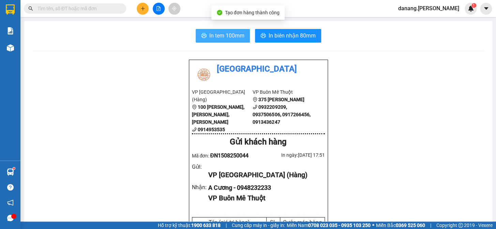
click at [237, 36] on span "In tem 100mm" at bounding box center [226, 35] width 35 height 9
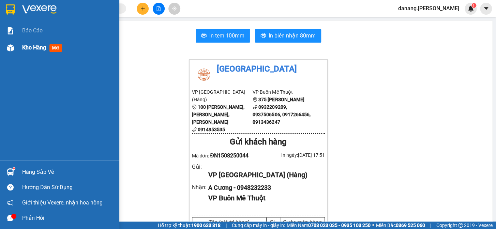
click at [32, 46] on span "Kho hàng" at bounding box center [34, 47] width 24 height 6
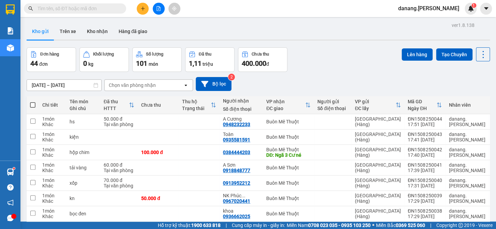
click at [33, 103] on span at bounding box center [32, 104] width 5 height 5
click at [33, 102] on input "checkbox" at bounding box center [33, 102] width 0 height 0
checkbox input "true"
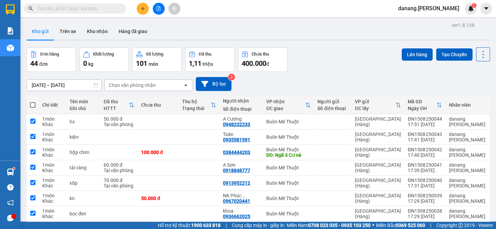
checkbox input "true"
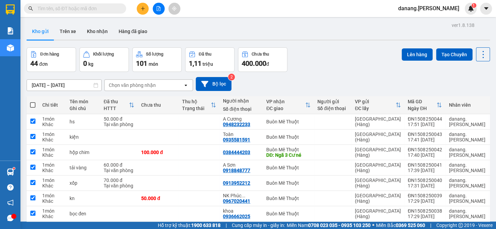
checkbox input "true"
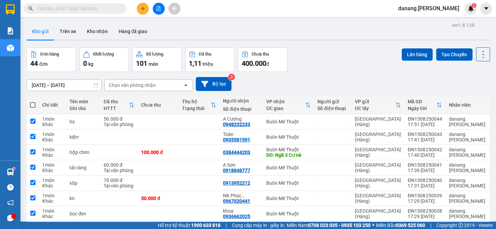
checkbox input "true"
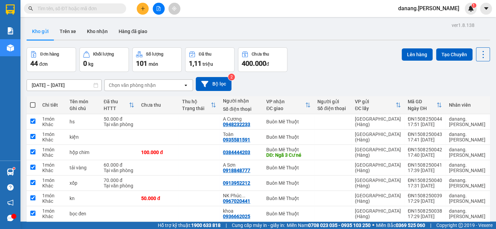
checkbox input "true"
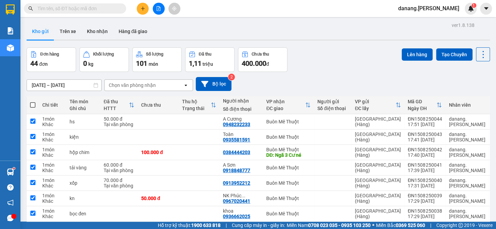
checkbox input "true"
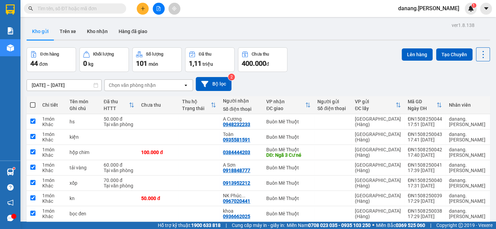
checkbox input "true"
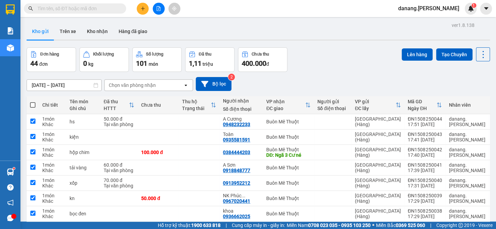
checkbox input "true"
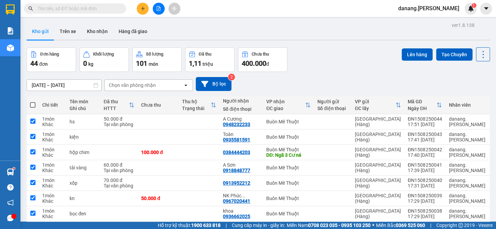
checkbox input "true"
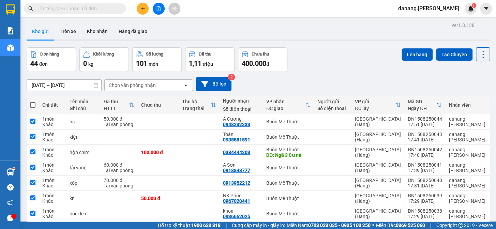
checkbox input "true"
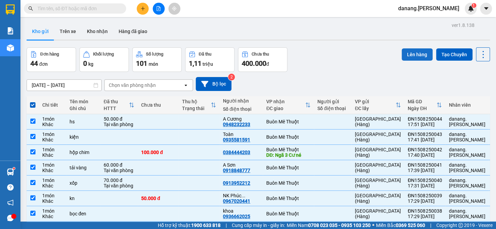
click at [413, 52] on button "Lên hàng" at bounding box center [417, 54] width 31 height 12
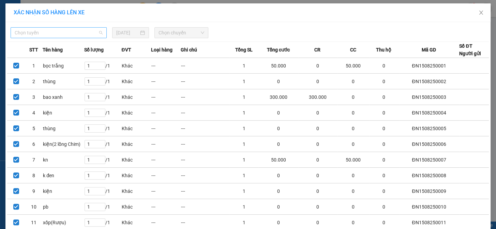
click at [43, 29] on span "Chọn tuyến" at bounding box center [59, 33] width 88 height 10
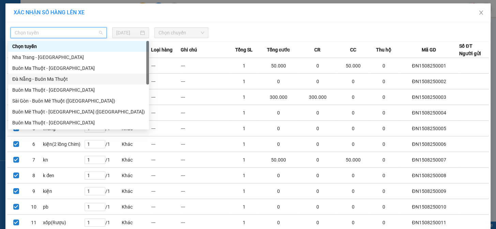
click at [44, 79] on div "Đà Nẵng - Buôn Ma Thuột" at bounding box center [78, 79] width 133 height 8
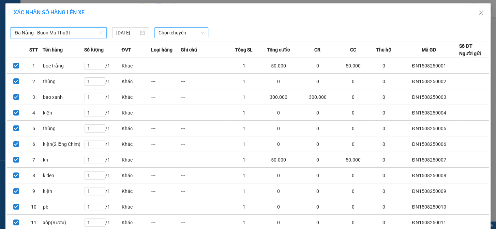
click at [171, 31] on span "Chọn chuyến" at bounding box center [182, 33] width 46 height 10
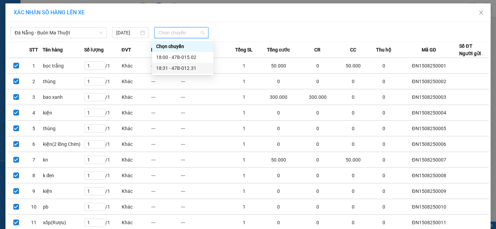
click at [189, 69] on div "18:31 - 47B-012.31" at bounding box center [182, 68] width 53 height 8
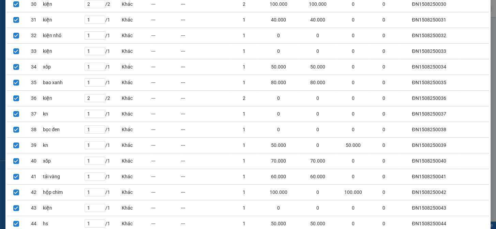
scroll to position [574, 0]
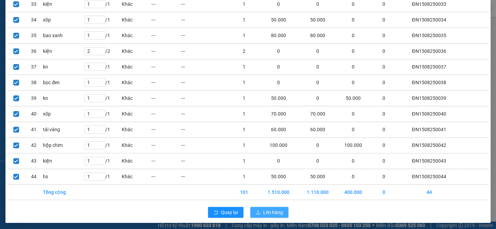
click at [272, 213] on span "Lên hàng" at bounding box center [273, 213] width 20 height 8
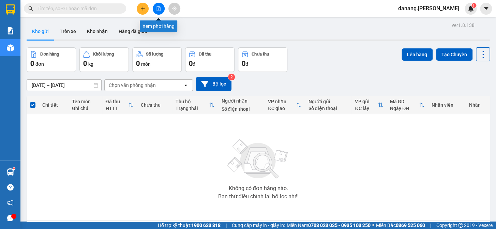
click at [157, 8] on icon "file-add" at bounding box center [158, 8] width 5 height 5
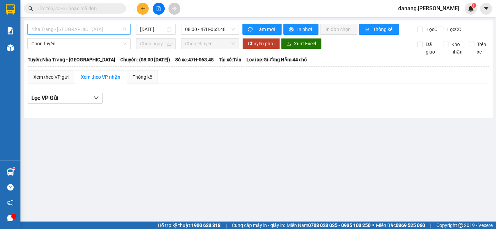
click at [90, 27] on span "Nha Trang - [GEOGRAPHIC_DATA]" at bounding box center [78, 29] width 95 height 10
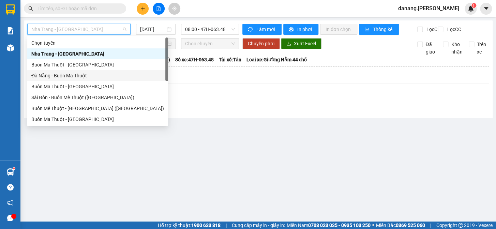
click at [73, 78] on div "Đà Nẵng - Buôn Ma Thuột" at bounding box center [97, 76] width 133 height 8
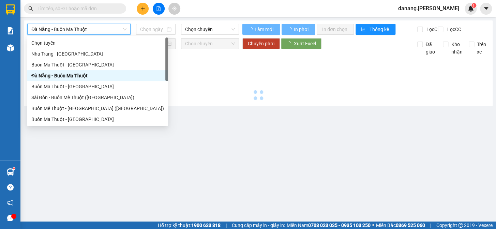
type input "[DATE]"
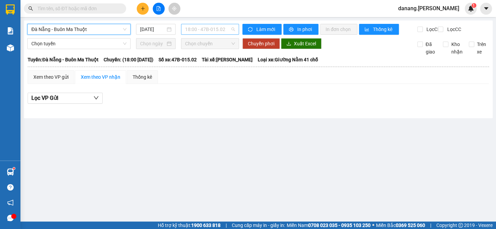
click at [206, 33] on span "18:00 - 47B-015.02" at bounding box center [210, 29] width 50 height 10
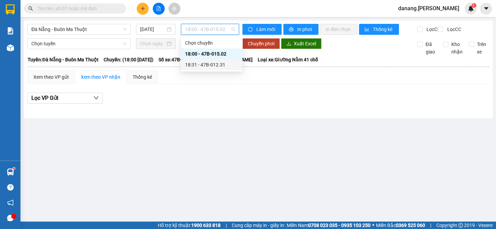
click at [212, 66] on div "18:31 - 47B-012.31" at bounding box center [211, 65] width 53 height 8
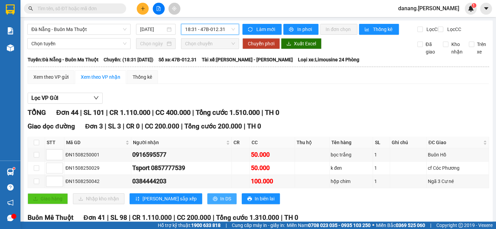
click at [220, 203] on span "In DS" at bounding box center [225, 199] width 11 height 8
